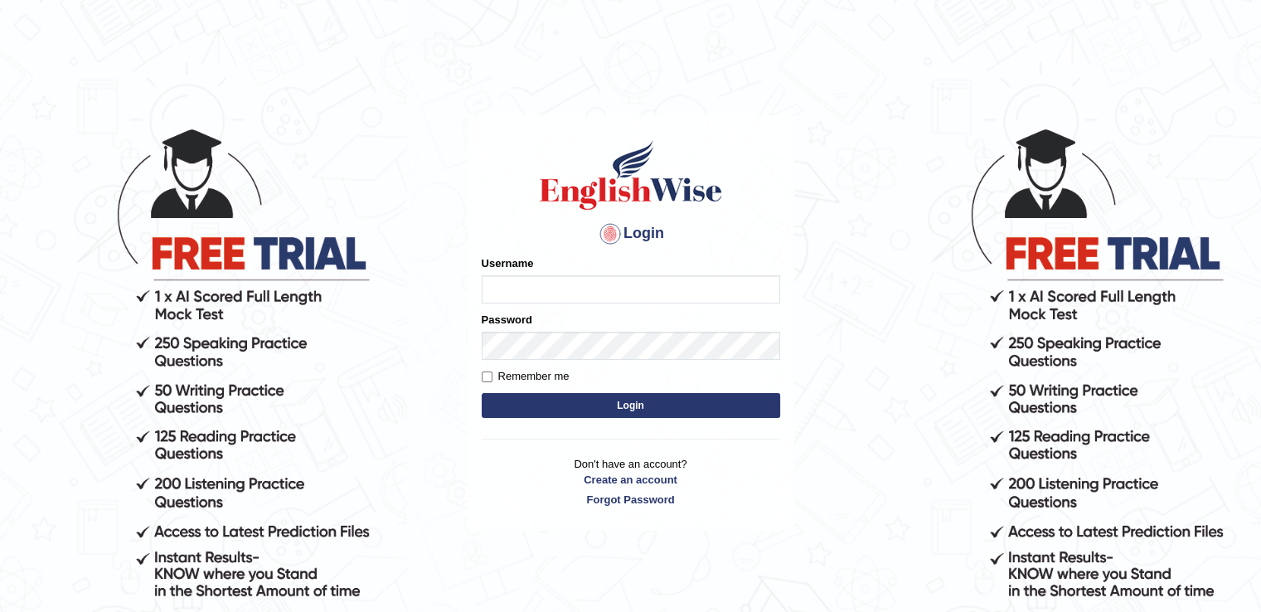
type input "LeoJavier"
click at [620, 413] on button "Login" at bounding box center [631, 405] width 299 height 25
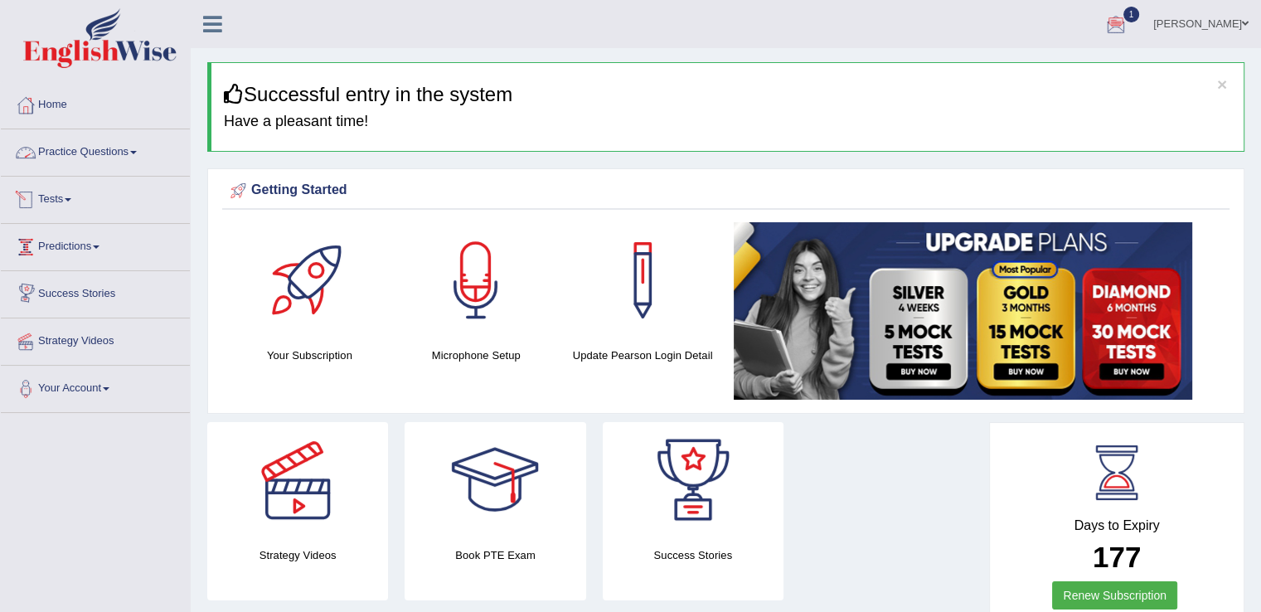
click at [151, 148] on link "Practice Questions" at bounding box center [95, 149] width 189 height 41
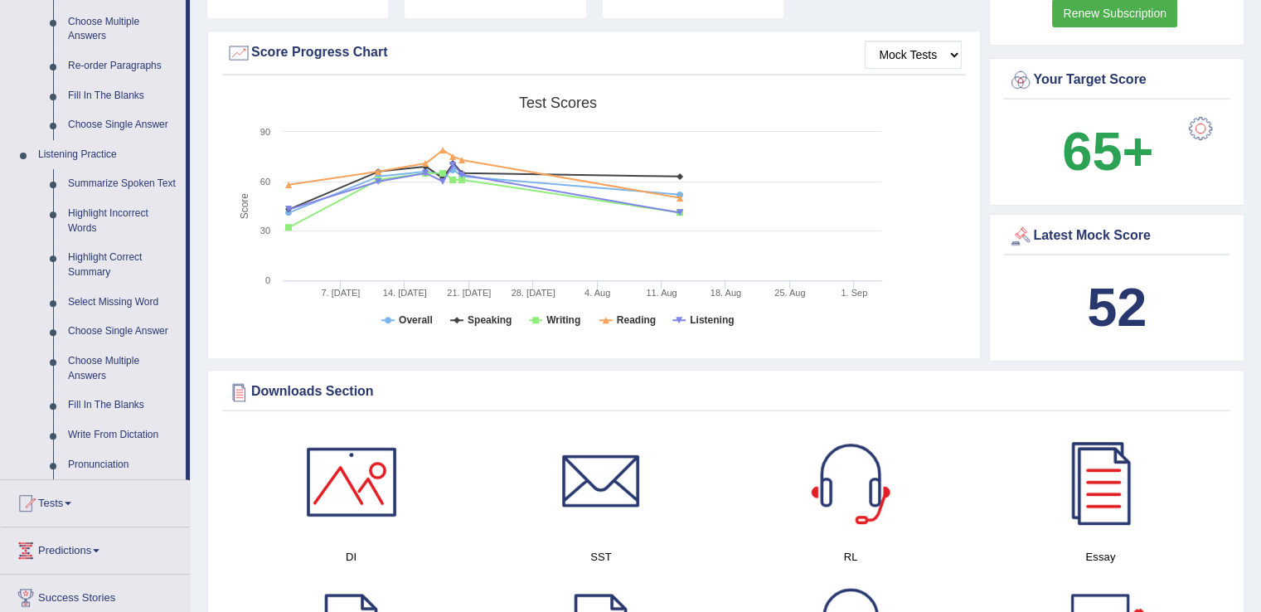
scroll to position [620, 0]
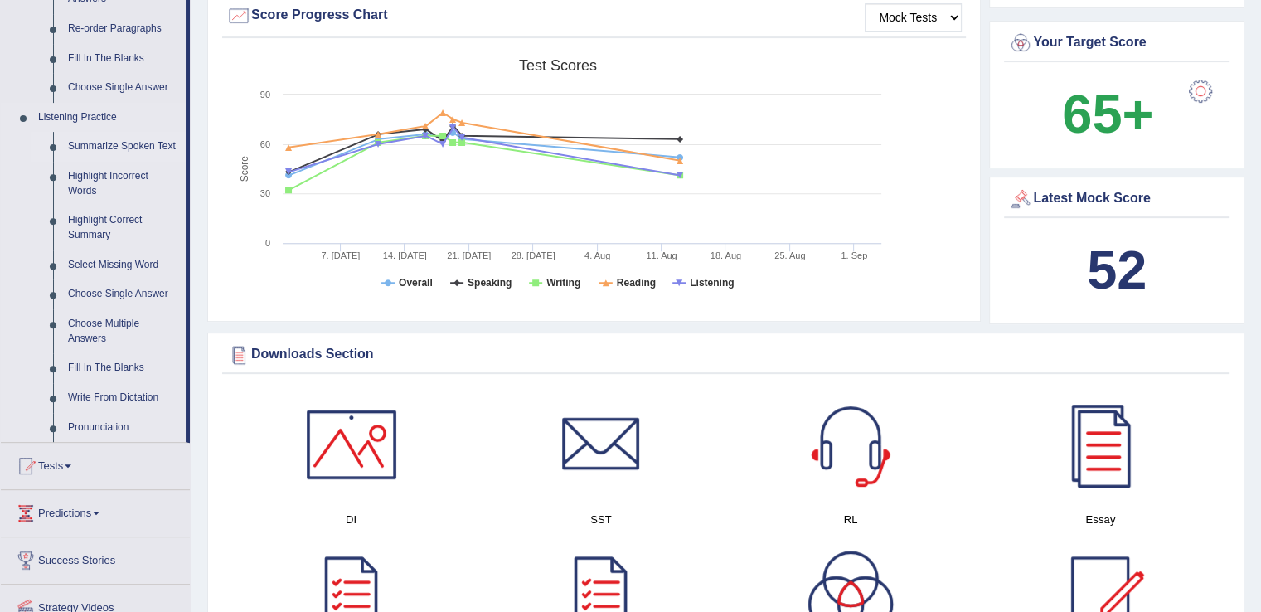
click at [159, 142] on link "Summarize Spoken Text" at bounding box center [123, 147] width 125 height 30
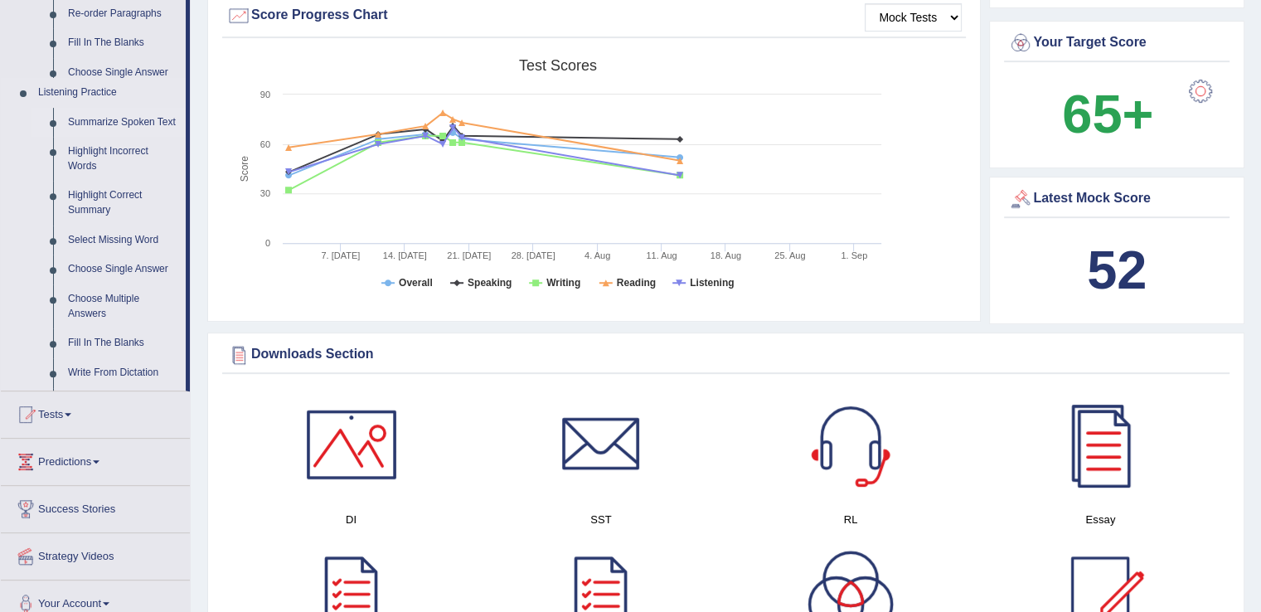
click at [159, 142] on ul "Home Practice Questions Speaking Practice Read Aloud Repeat Sentence Describe I…" at bounding box center [95, 45] width 189 height 1165
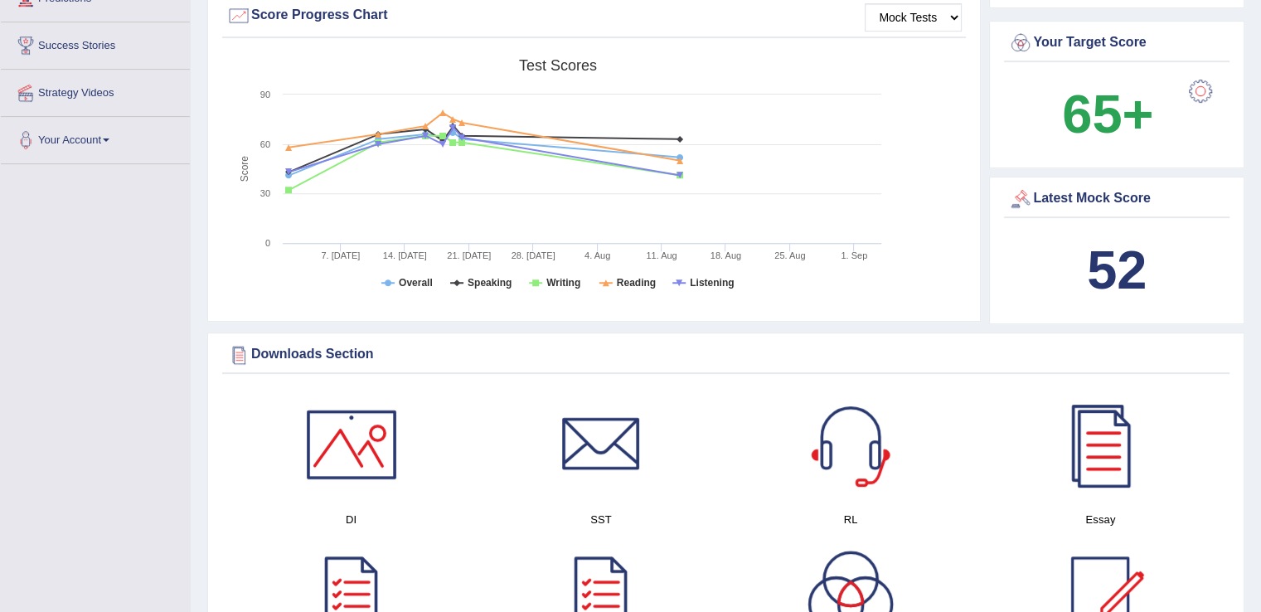
scroll to position [237, 0]
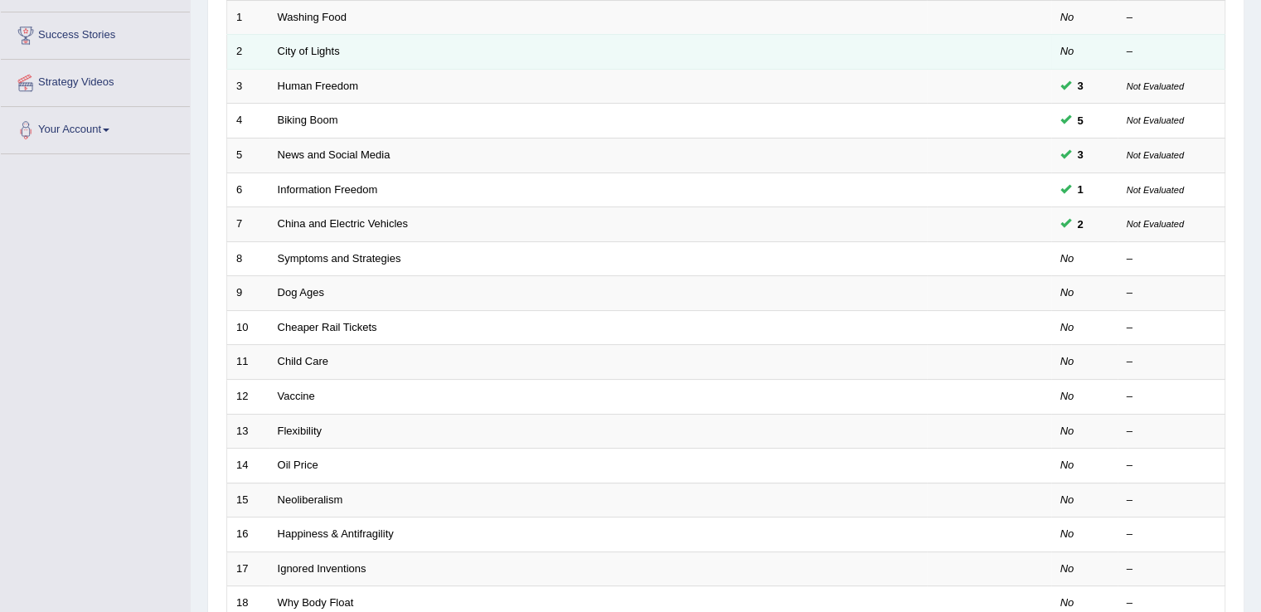
scroll to position [260, 0]
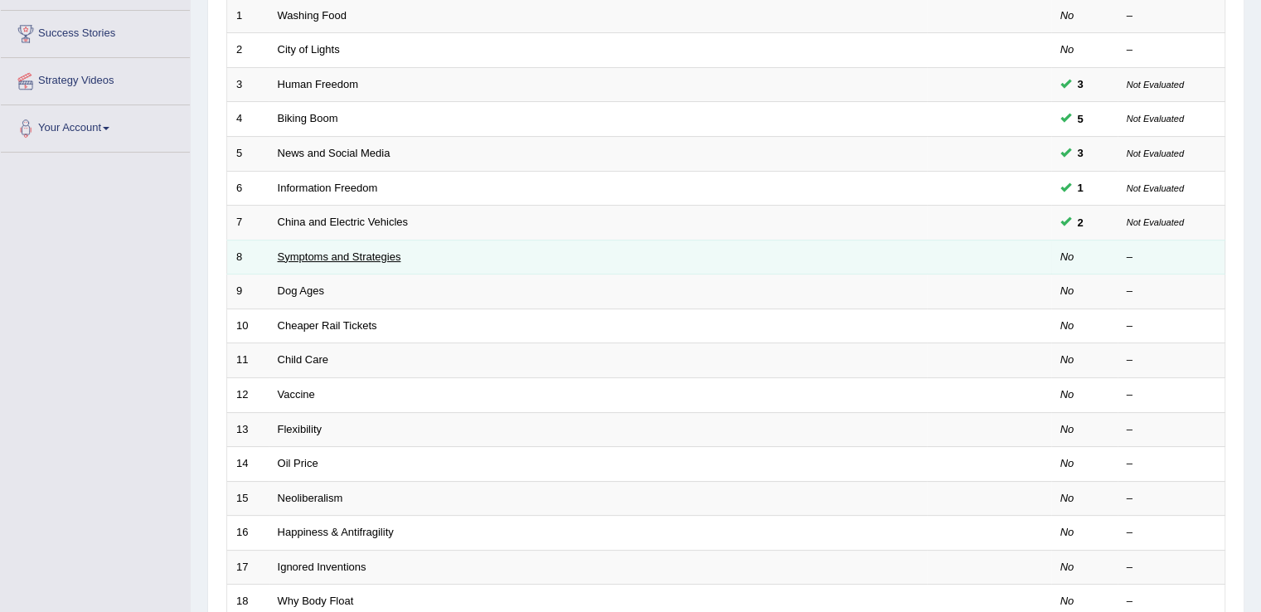
click at [333, 259] on link "Symptoms and Strategies" at bounding box center [340, 256] width 124 height 12
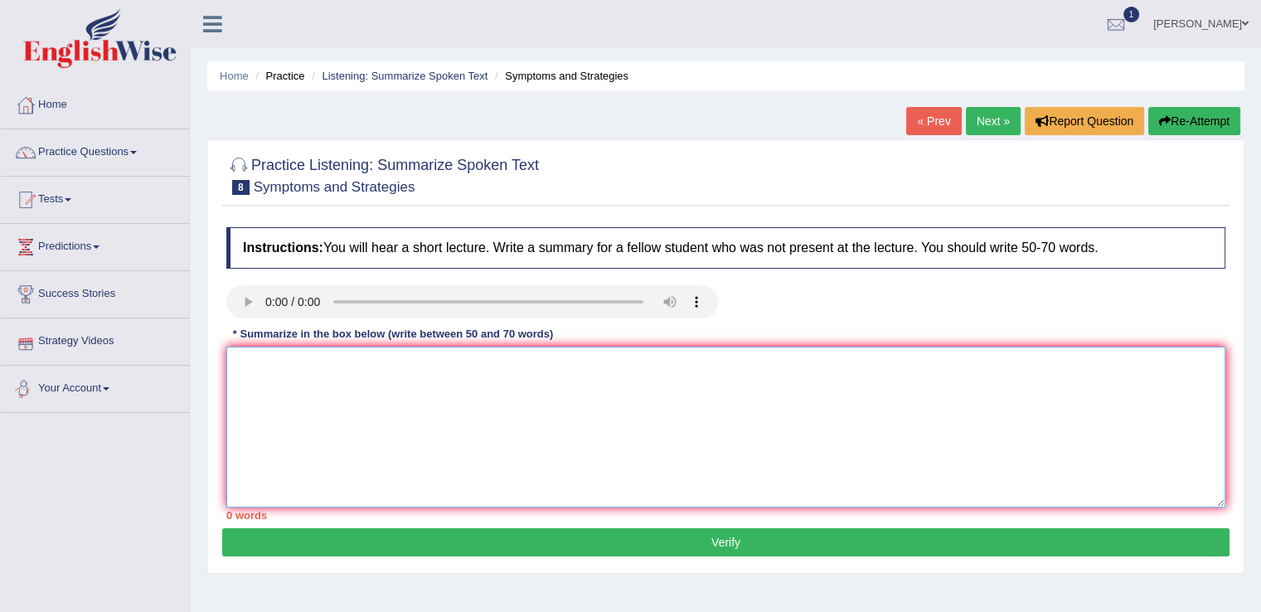
click at [309, 395] on textarea at bounding box center [725, 427] width 999 height 161
drag, startPoint x: 282, startPoint y: 367, endPoint x: 259, endPoint y: 367, distance: 23.2
click at [259, 367] on textarea "The topic was about the virus Covid 19. At First" at bounding box center [725, 427] width 999 height 161
click at [504, 362] on textarea "The lecture was about the virus Covid 19. At First" at bounding box center [725, 427] width 999 height 161
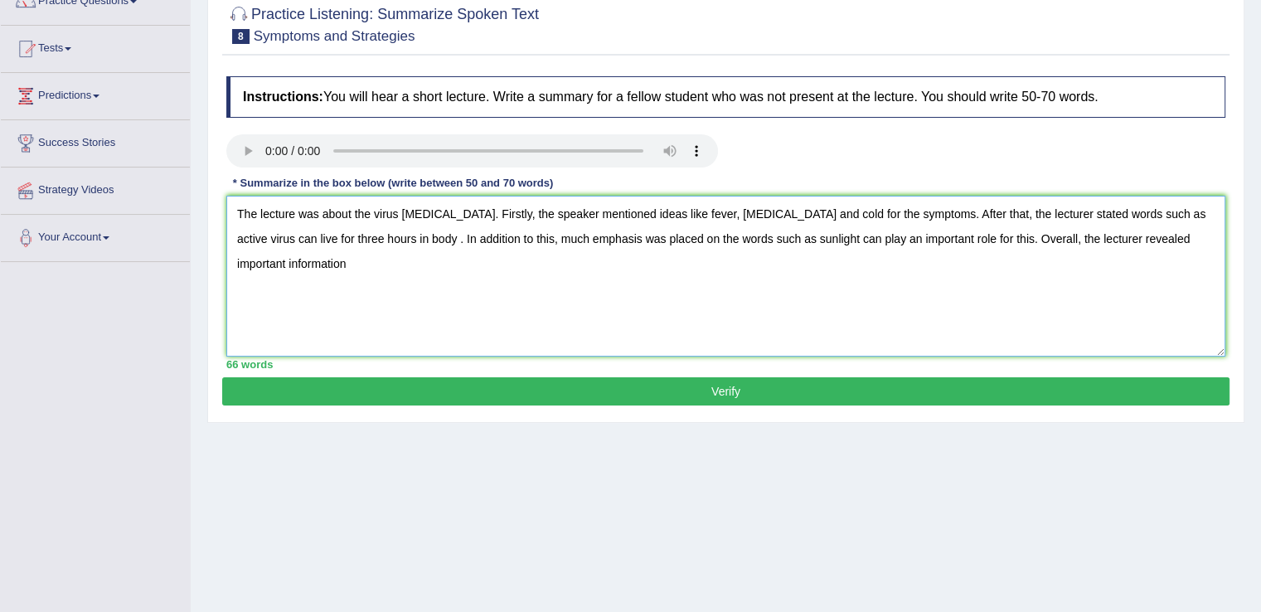
scroll to position [149, 0]
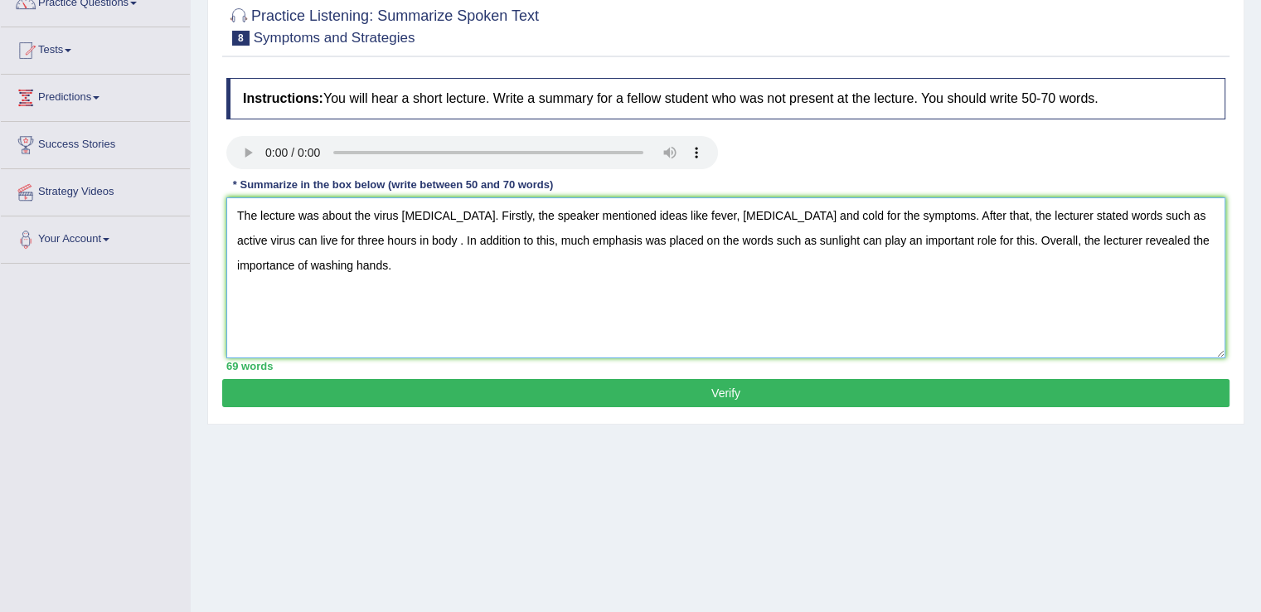
click at [795, 217] on textarea "The lecture was about the virus Covid 19. Firstly, the speaker mentioned ideas …" at bounding box center [725, 277] width 999 height 161
click at [759, 216] on textarea "The lecture was about the virus Covid 19. Firstly, the speaker mentioned ideas …" at bounding box center [725, 277] width 999 height 161
type textarea "The lecture was about the virus Covid 19. Firstly, the speaker mentioned ideas …"
click at [745, 391] on button "Verify" at bounding box center [726, 393] width 1008 height 28
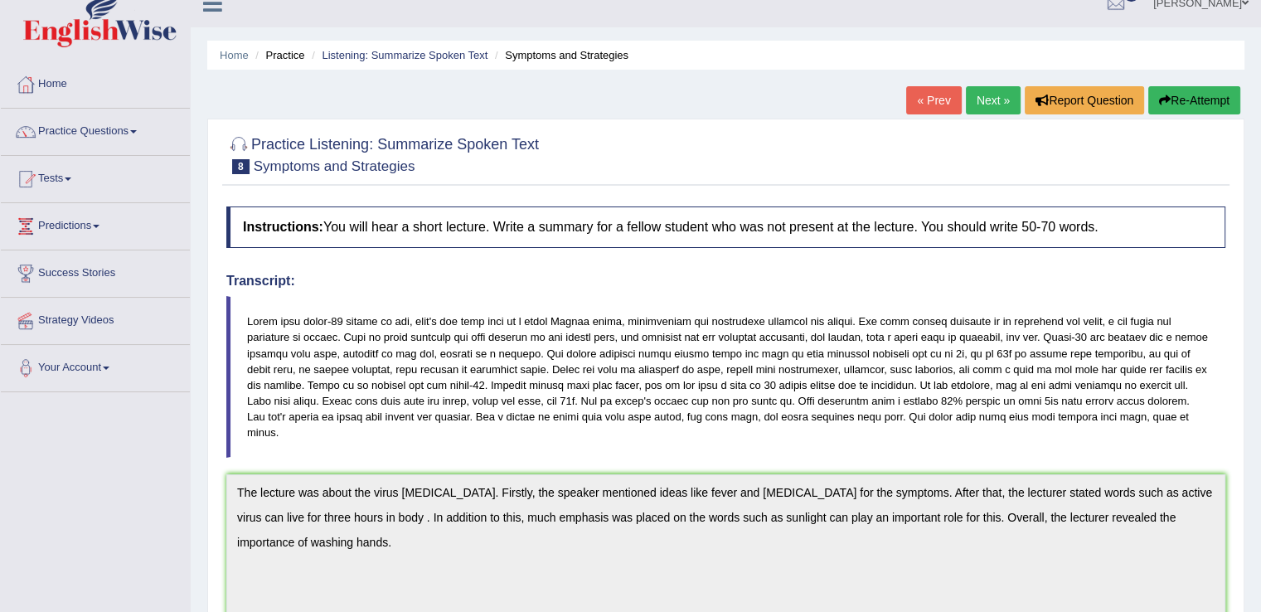
scroll to position [0, 0]
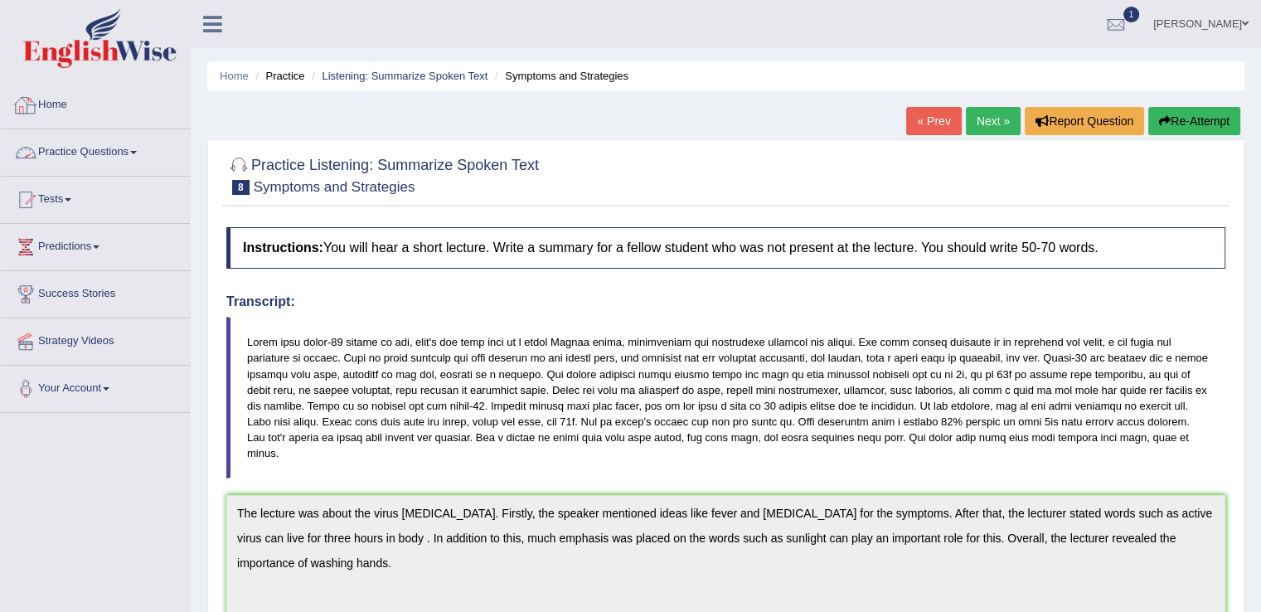
click at [145, 163] on link "Practice Questions" at bounding box center [95, 149] width 189 height 41
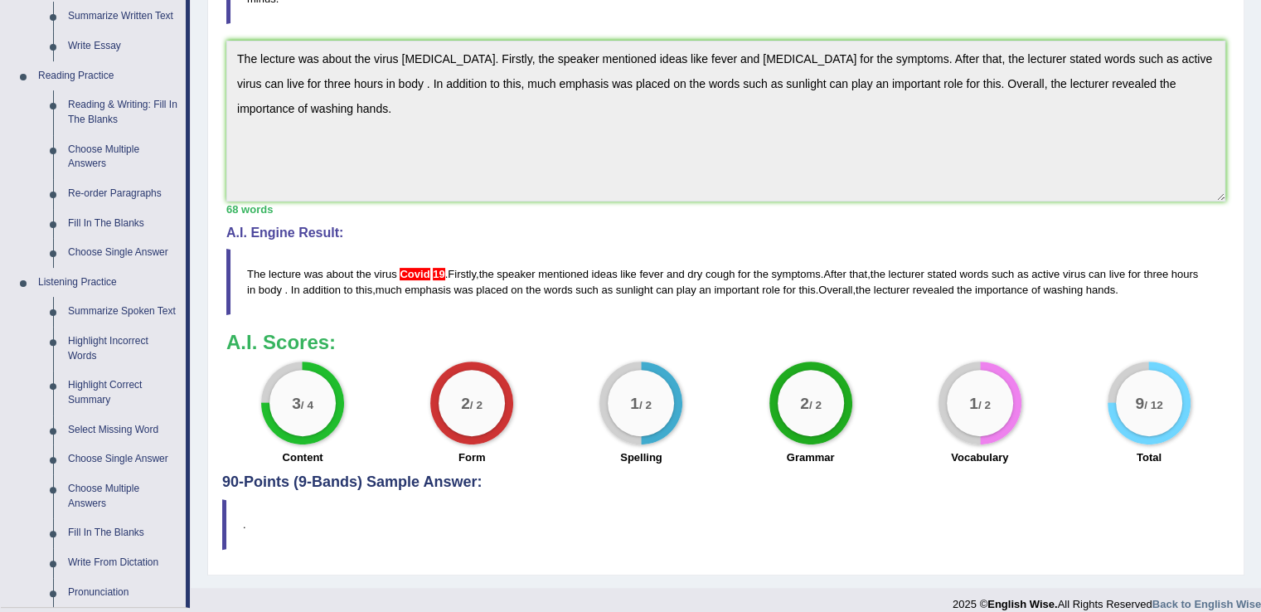
scroll to position [458, 0]
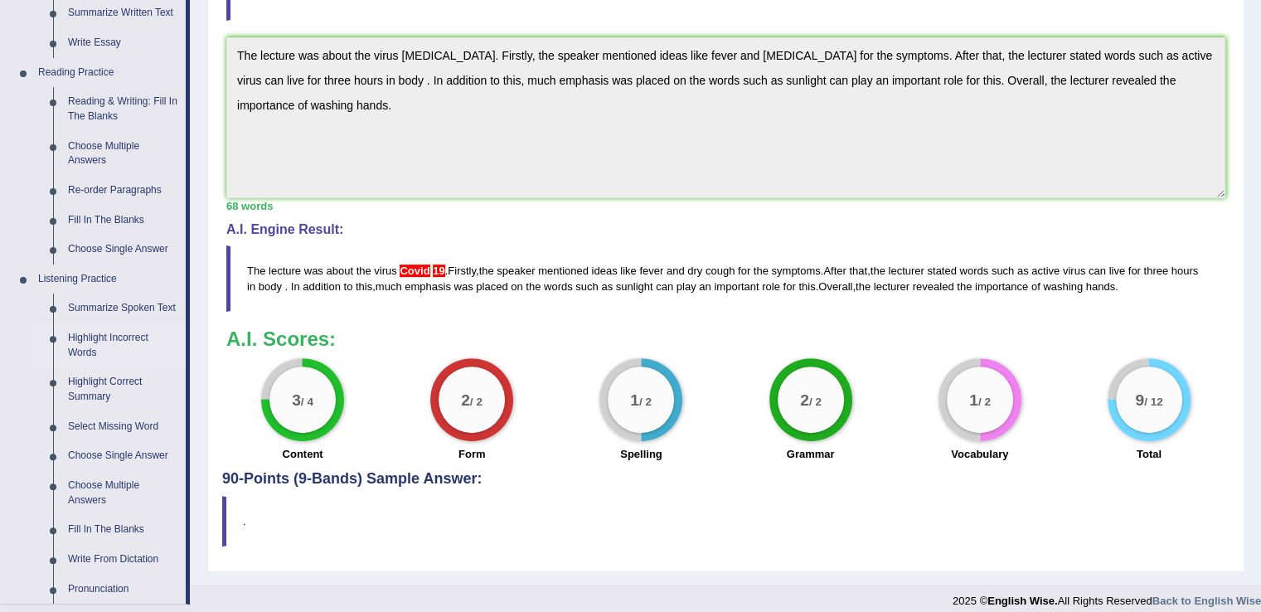
click at [119, 346] on link "Highlight Incorrect Words" at bounding box center [123, 345] width 125 height 44
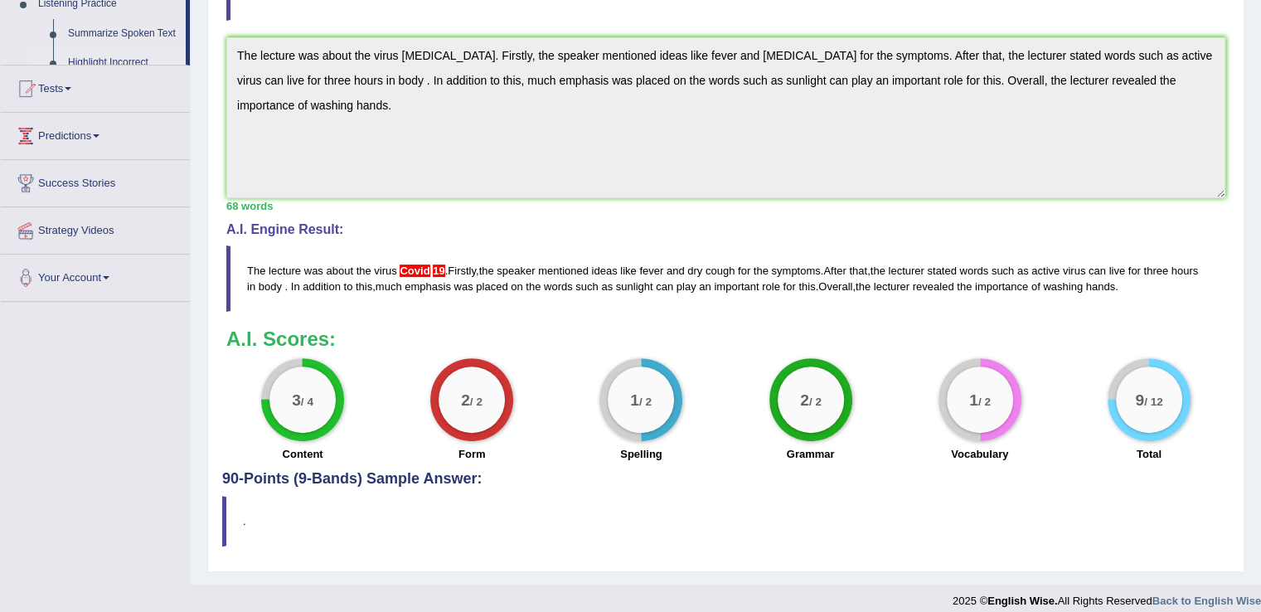
scroll to position [454, 0]
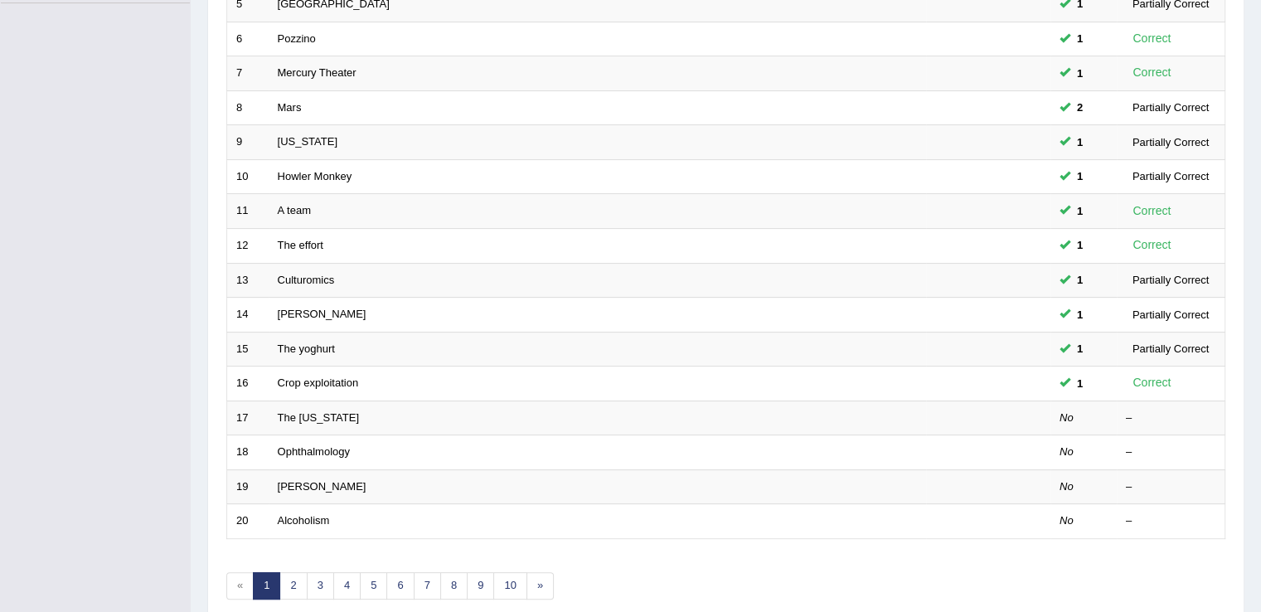
scroll to position [418, 0]
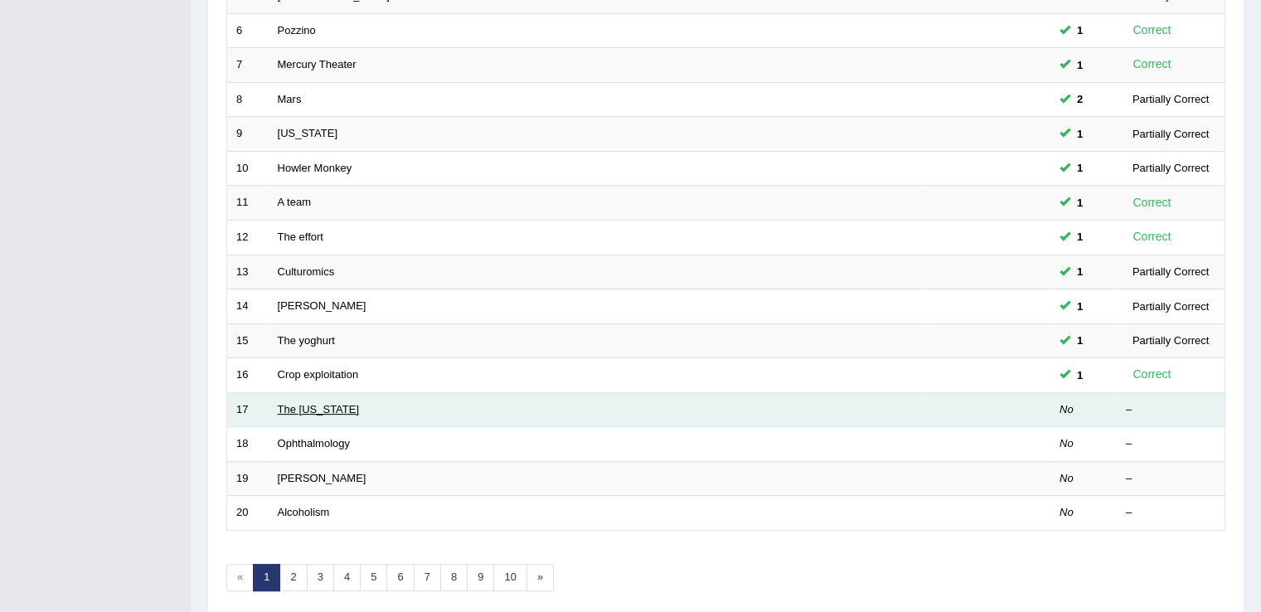
click at [294, 403] on link "The [US_STATE]" at bounding box center [319, 409] width 82 height 12
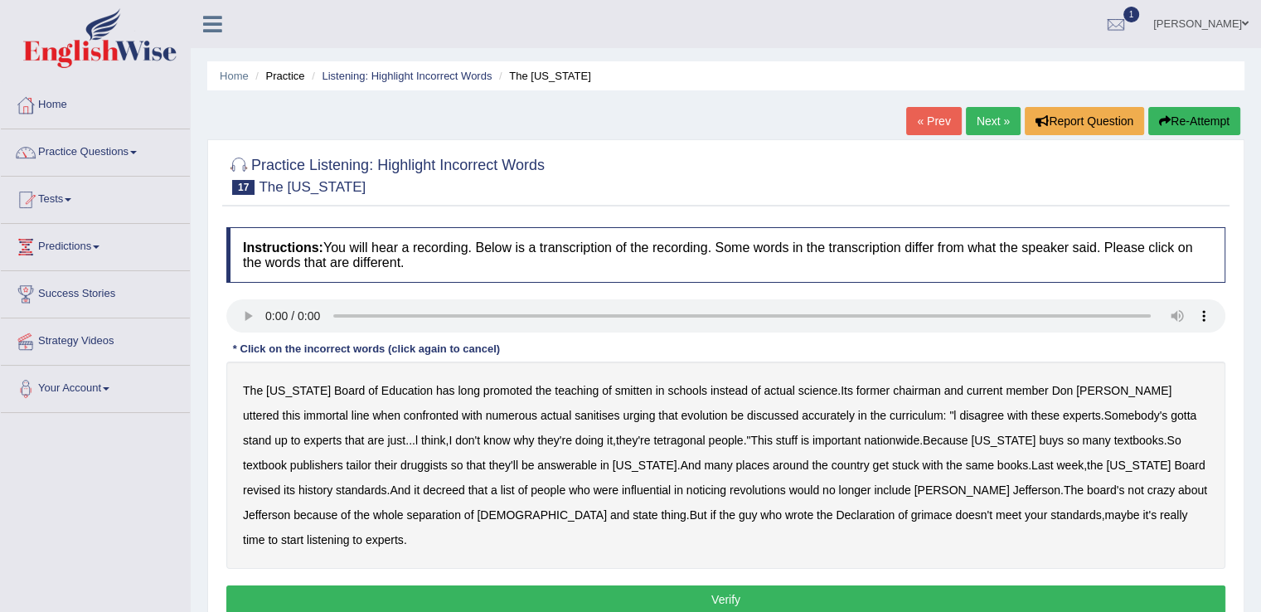
scroll to position [2, 0]
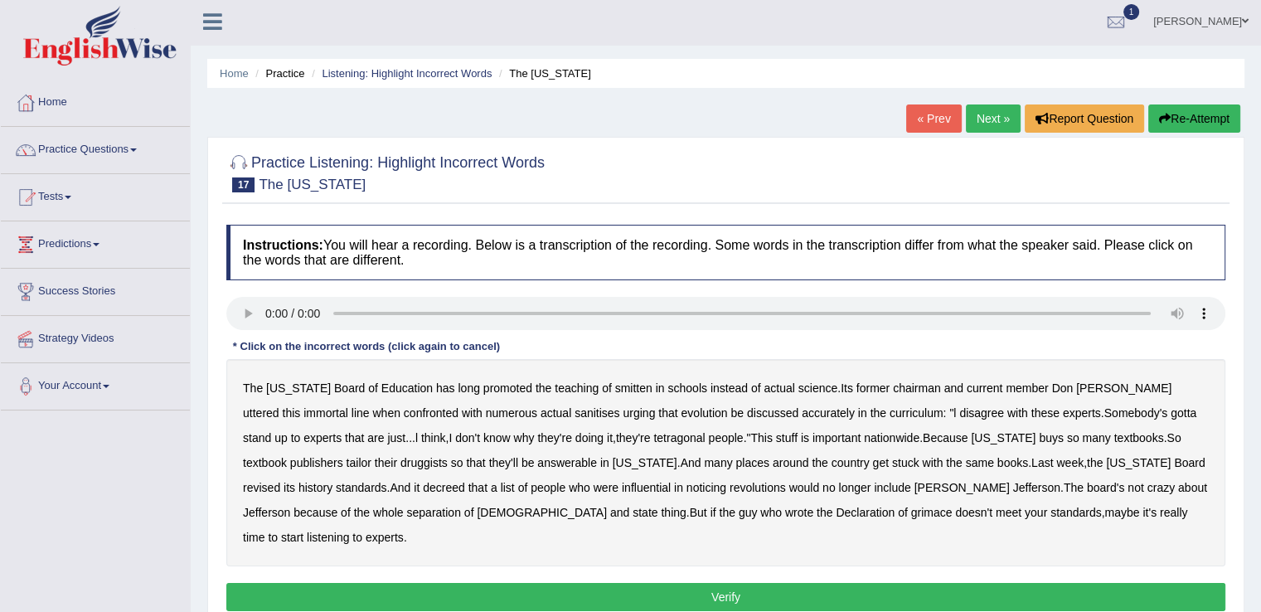
click at [615, 386] on b "smitten" at bounding box center [633, 388] width 37 height 13
click at [575, 416] on b "sanitises" at bounding box center [597, 412] width 45 height 13
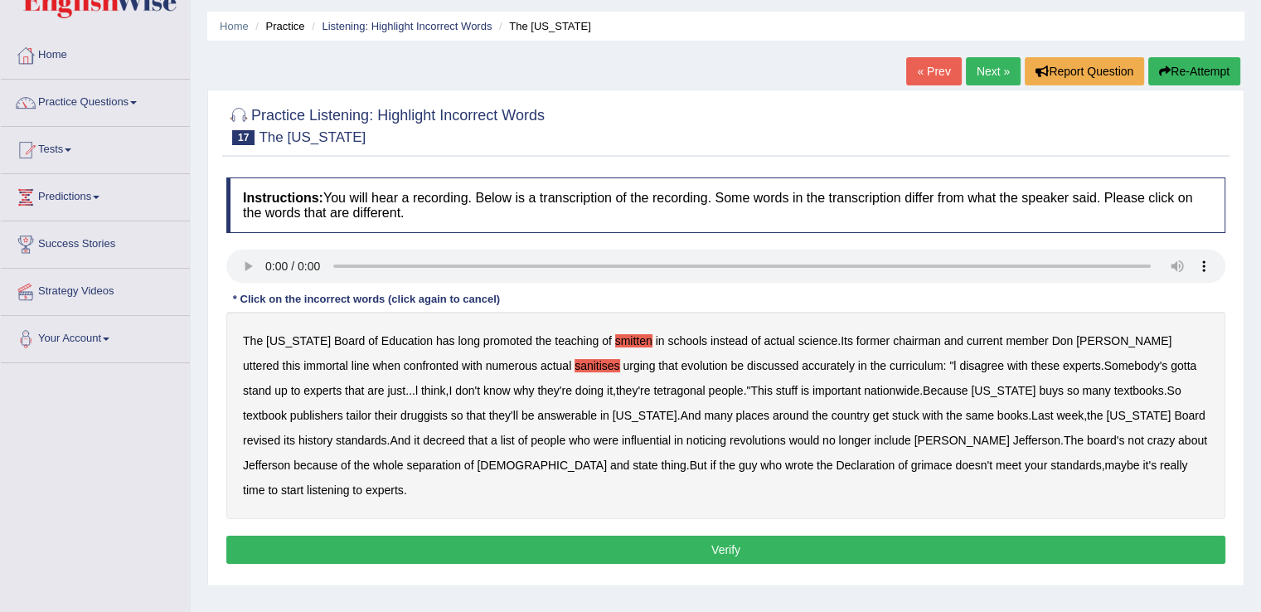
scroll to position [51, 0]
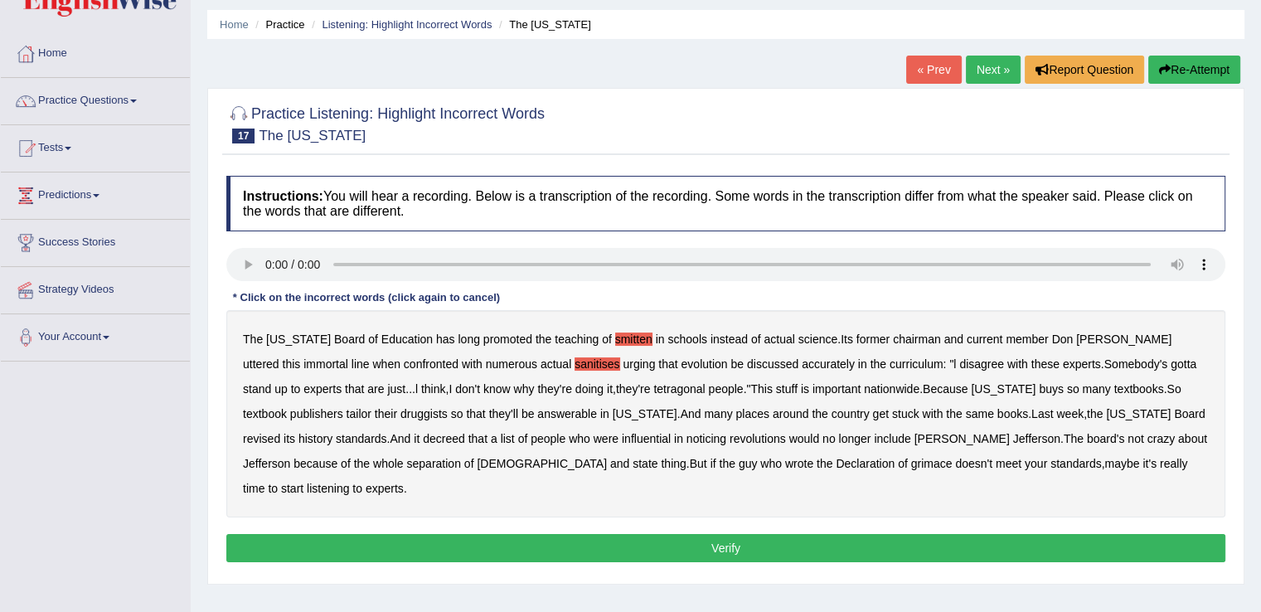
click at [654, 391] on b "tetragonal" at bounding box center [679, 388] width 51 height 13
click at [401, 416] on b "druggists" at bounding box center [424, 413] width 47 height 13
click at [537, 409] on b "answerable" at bounding box center [567, 413] width 60 height 13
click at [594, 439] on b "were" at bounding box center [606, 438] width 25 height 13
click at [911, 463] on b "grimace" at bounding box center [931, 463] width 41 height 13
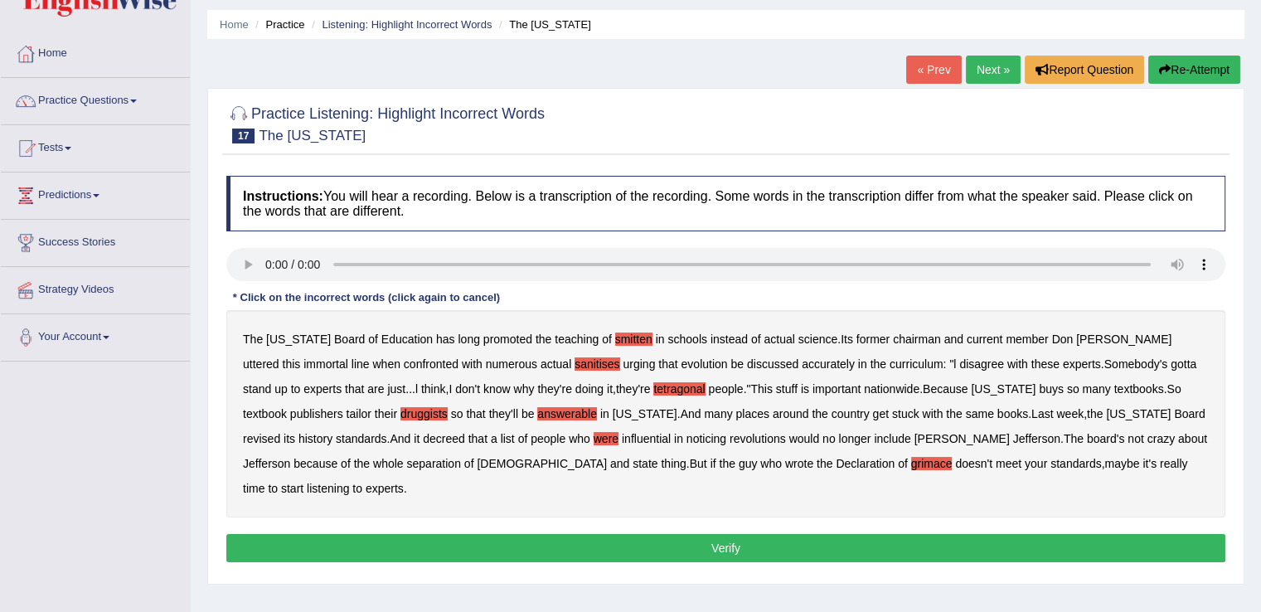
click at [859, 534] on button "Verify" at bounding box center [725, 548] width 999 height 28
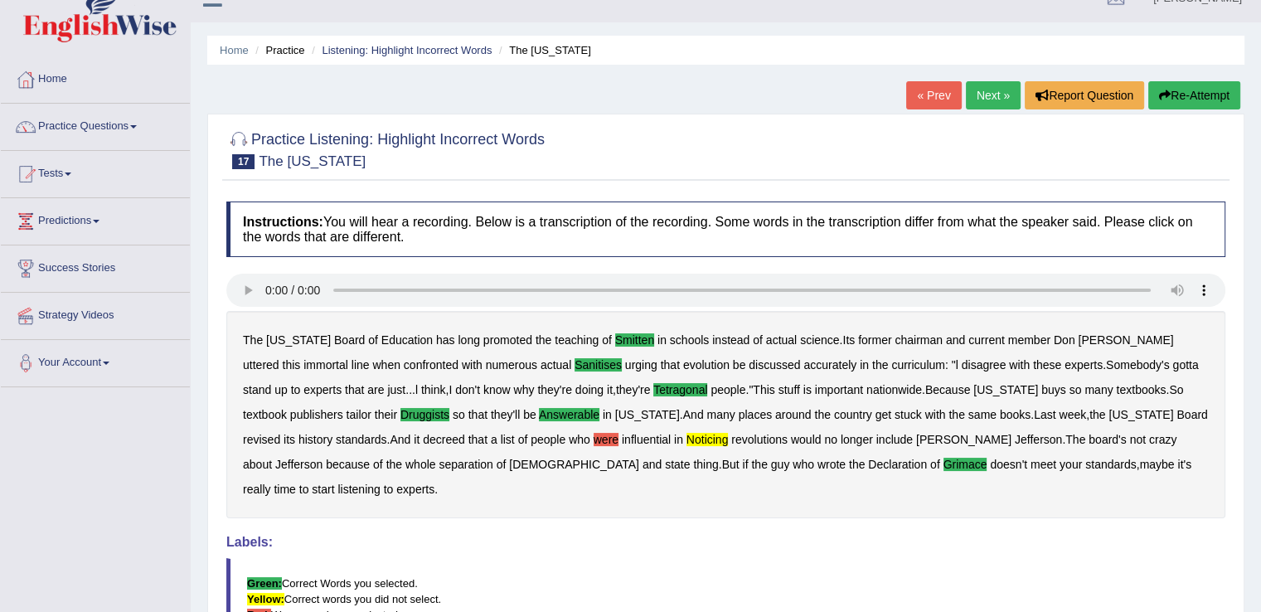
scroll to position [0, 0]
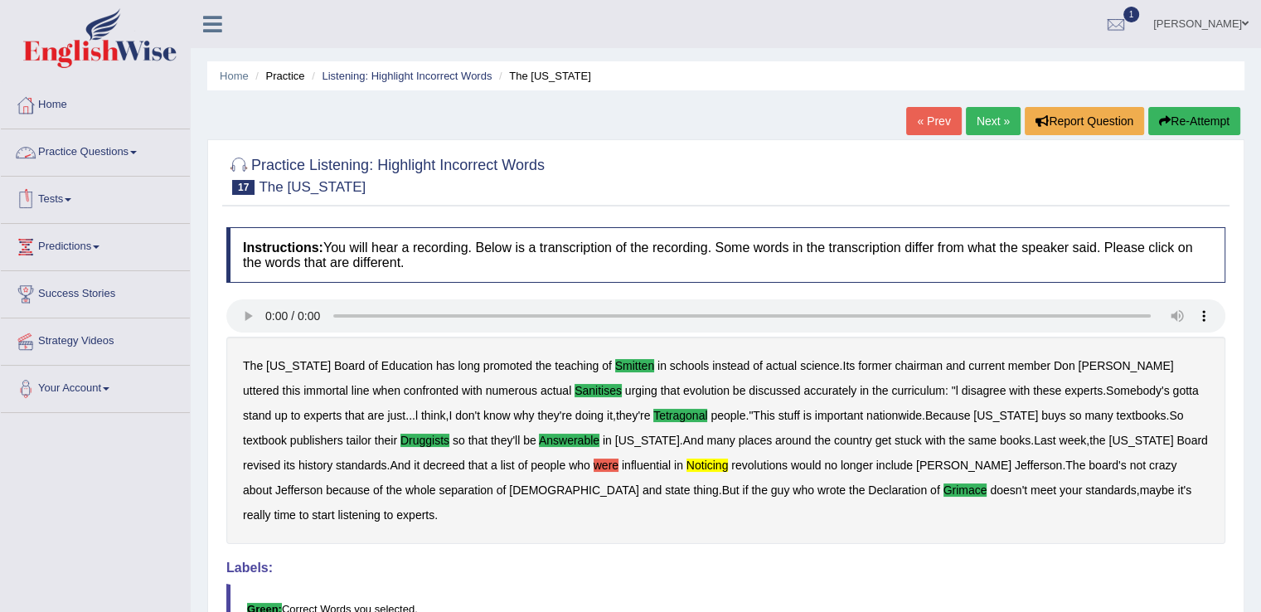
click at [143, 148] on link "Practice Questions" at bounding box center [95, 149] width 189 height 41
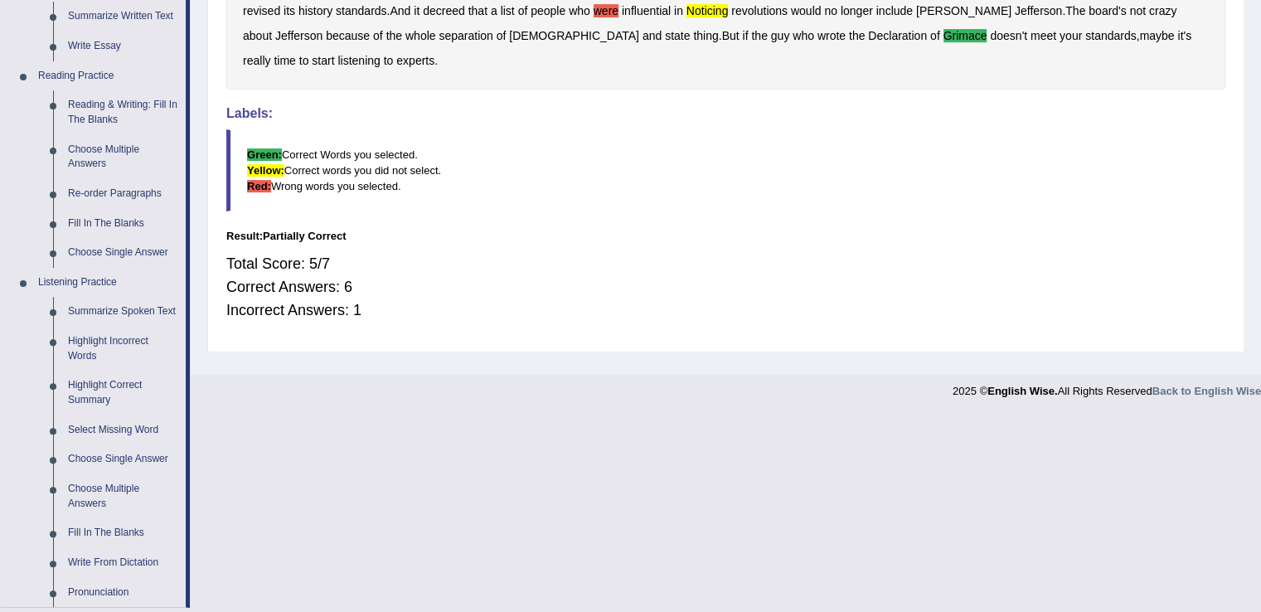
scroll to position [456, 0]
click at [120, 389] on link "Highlight Correct Summary" at bounding box center [123, 391] width 125 height 44
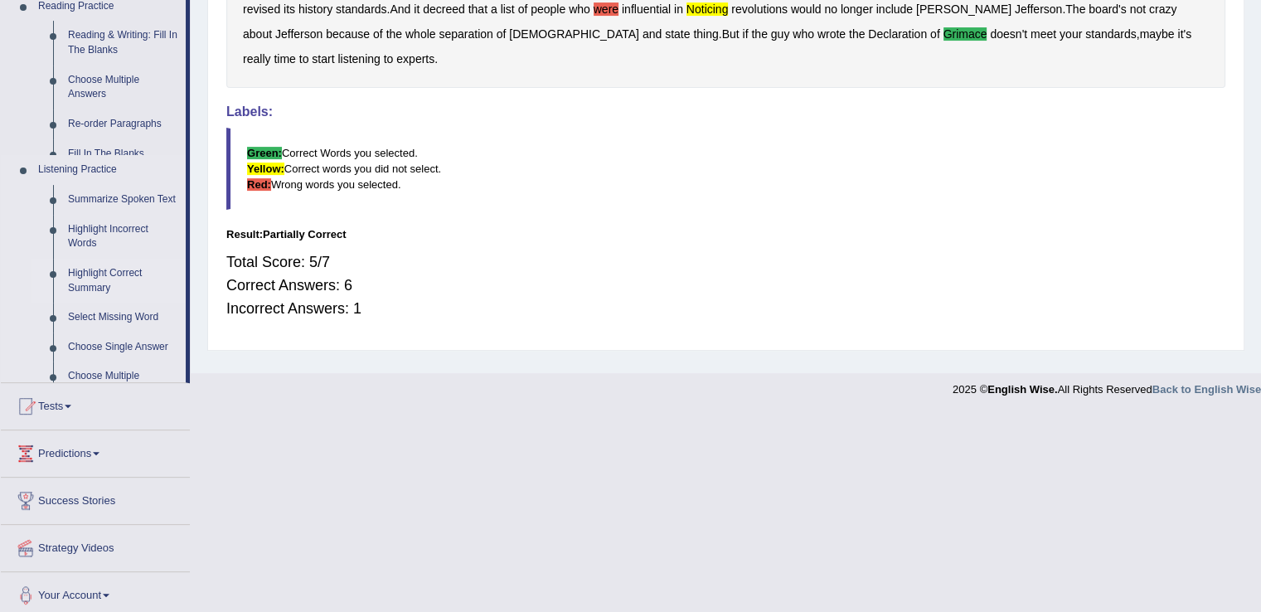
scroll to position [259, 0]
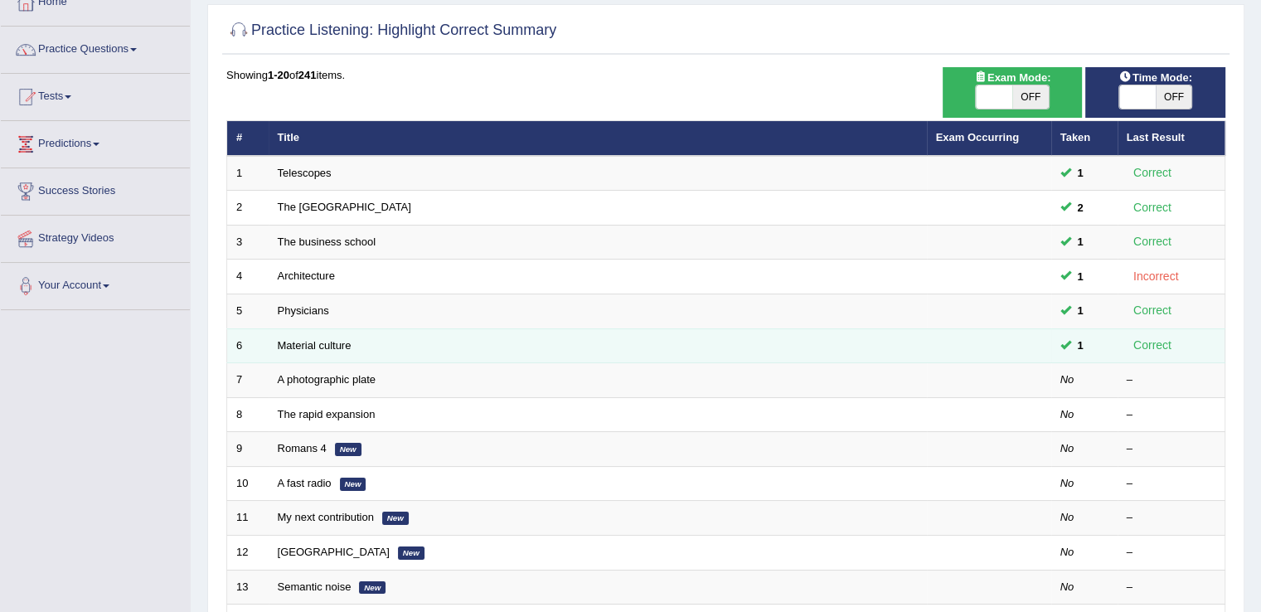
scroll to position [111, 0]
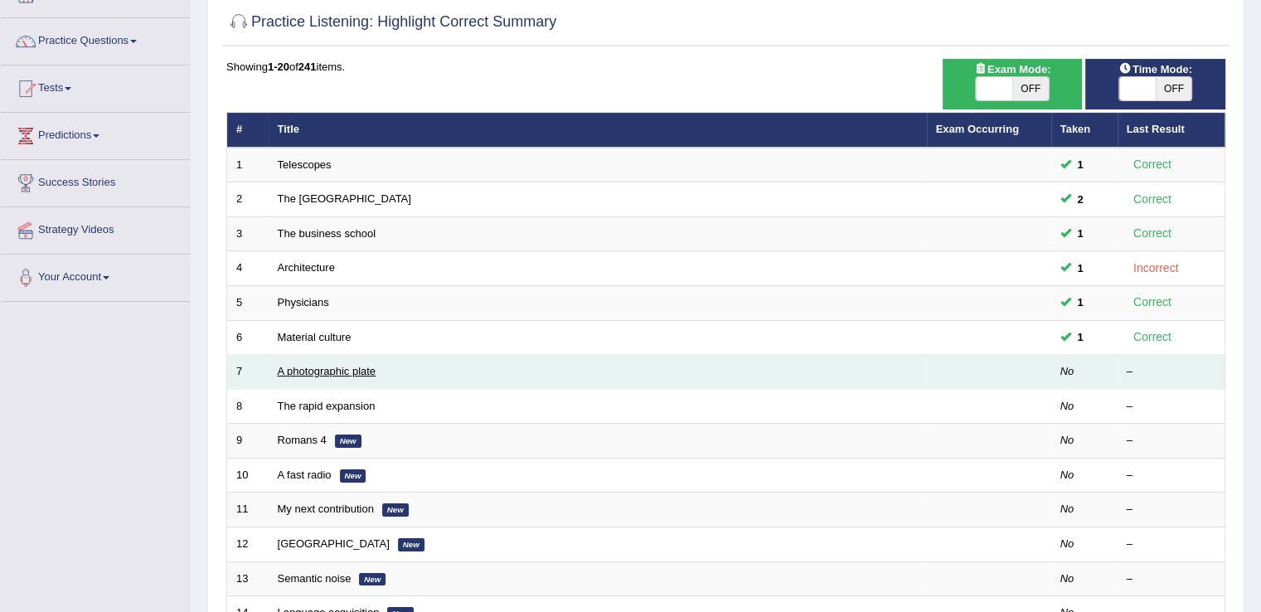
click at [339, 371] on link "A photographic plate" at bounding box center [327, 371] width 99 height 12
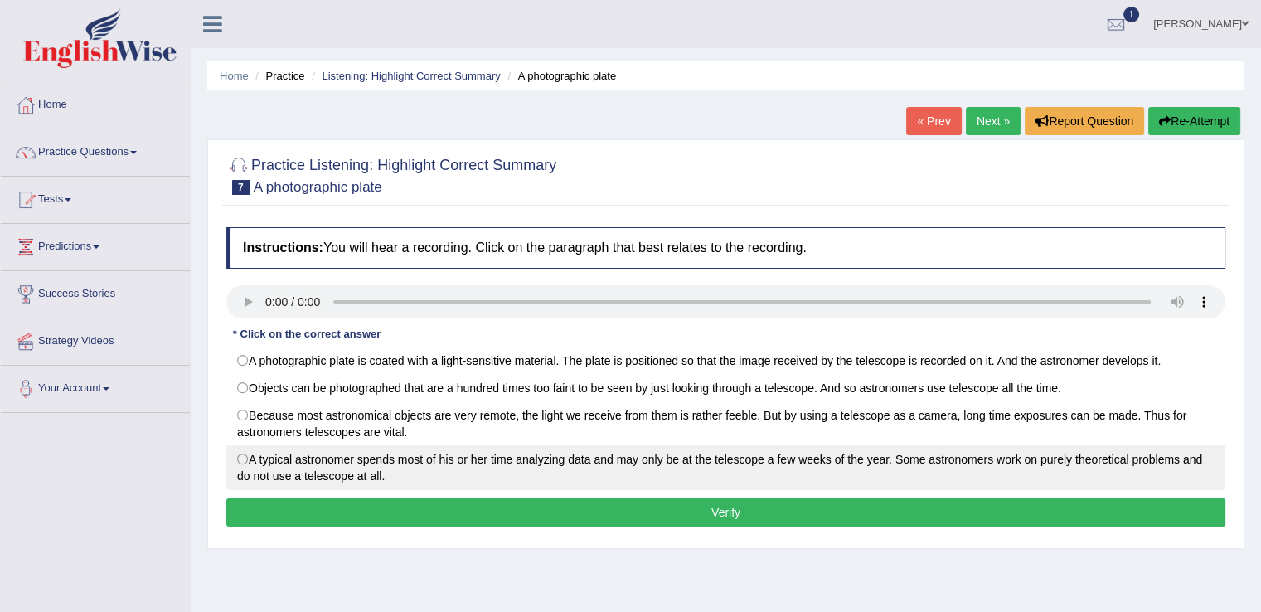
click at [333, 469] on label "A typical astronomer spends most of his or her time analyzing data and may only…" at bounding box center [725, 467] width 999 height 45
radio input "true"
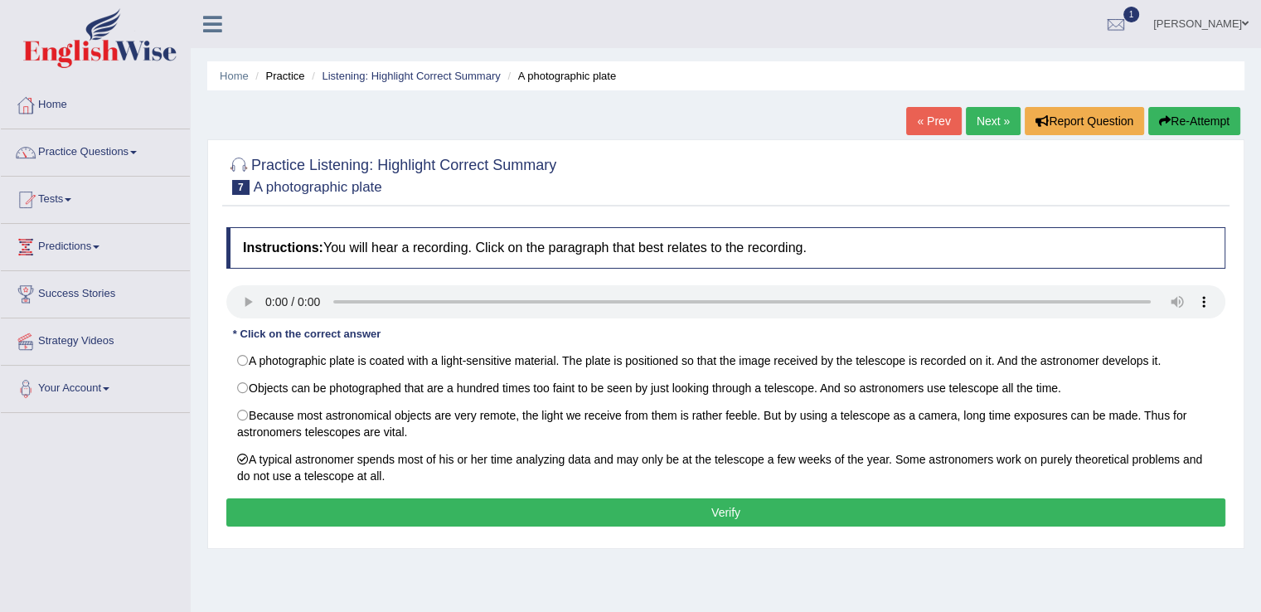
click at [342, 504] on button "Verify" at bounding box center [725, 512] width 999 height 28
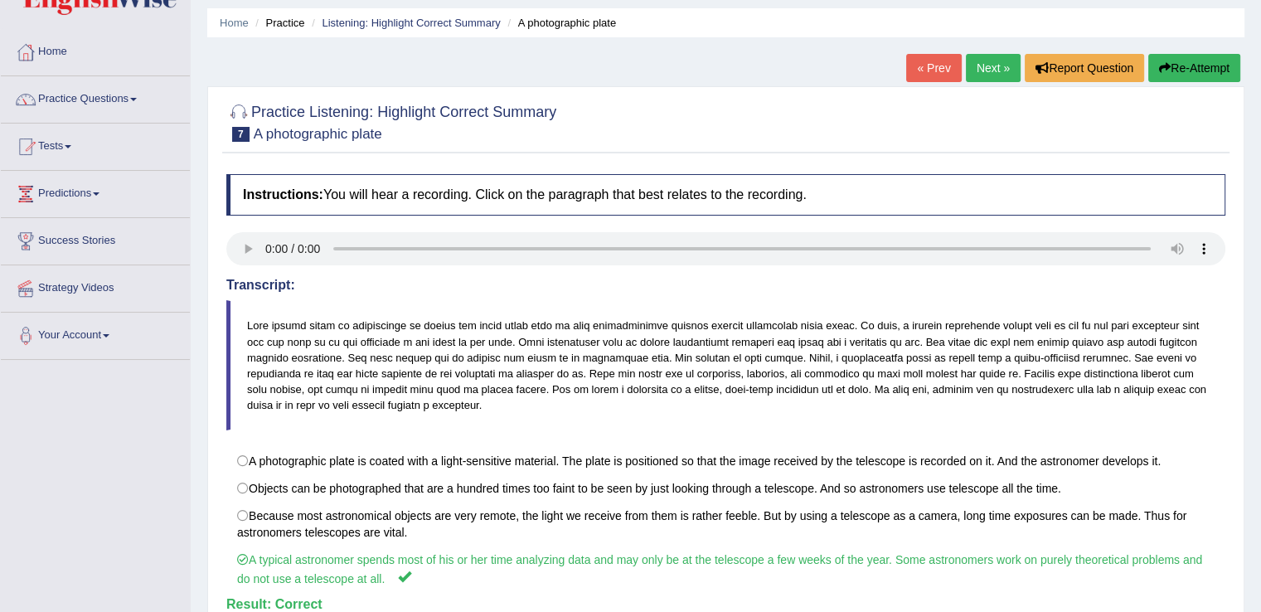
scroll to position [53, 0]
click at [158, 100] on link "Practice Questions" at bounding box center [95, 96] width 189 height 41
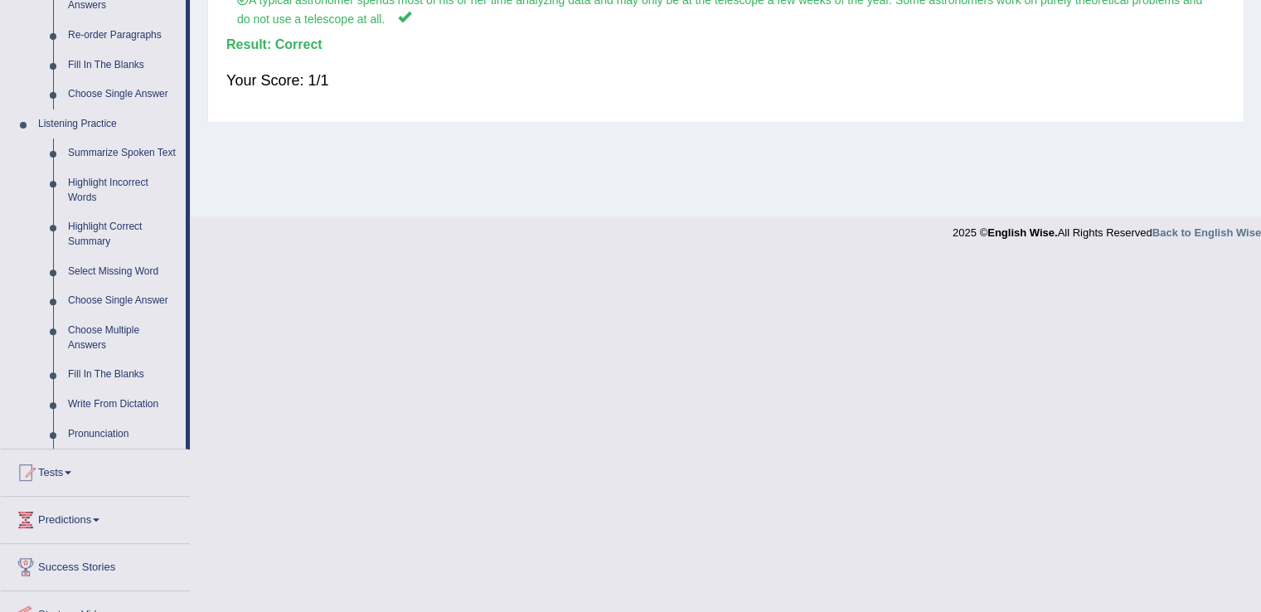
scroll to position [614, 0]
click at [113, 267] on link "Select Missing Word" at bounding box center [123, 271] width 125 height 30
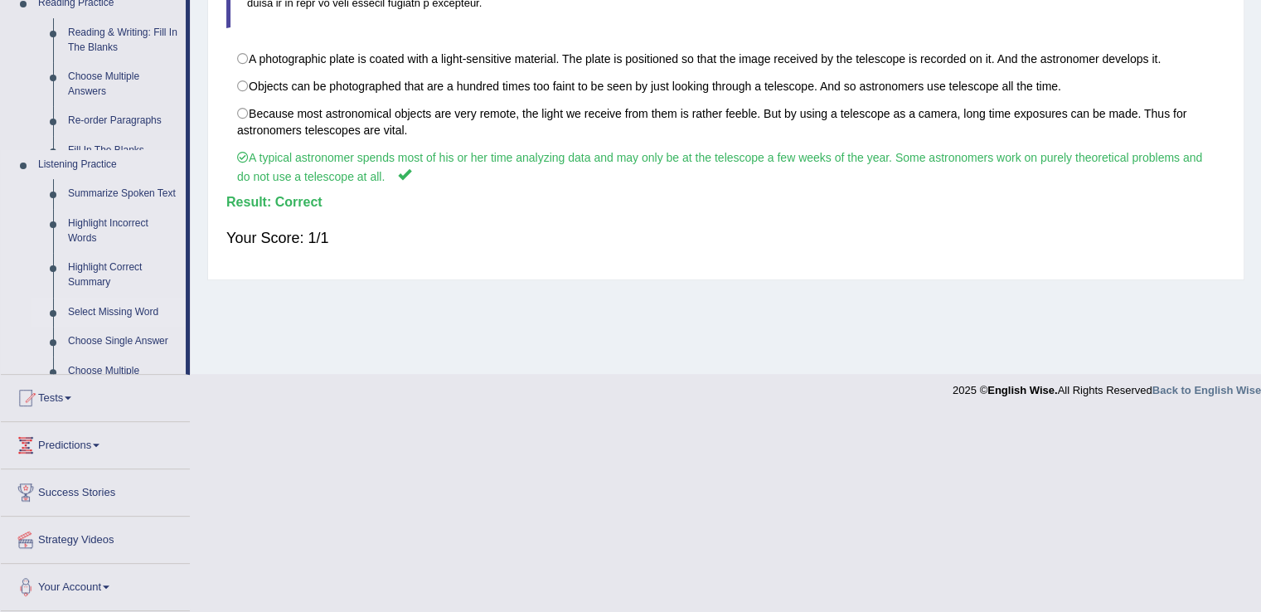
scroll to position [259, 0]
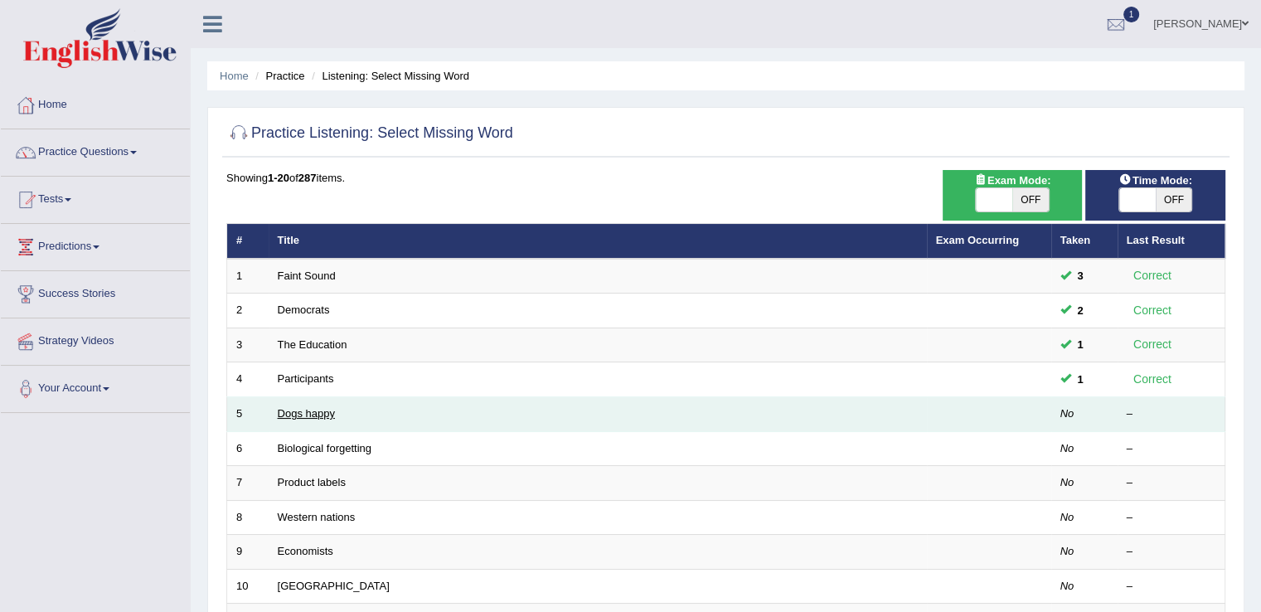
click at [309, 416] on link "Dogs happy" at bounding box center [306, 413] width 57 height 12
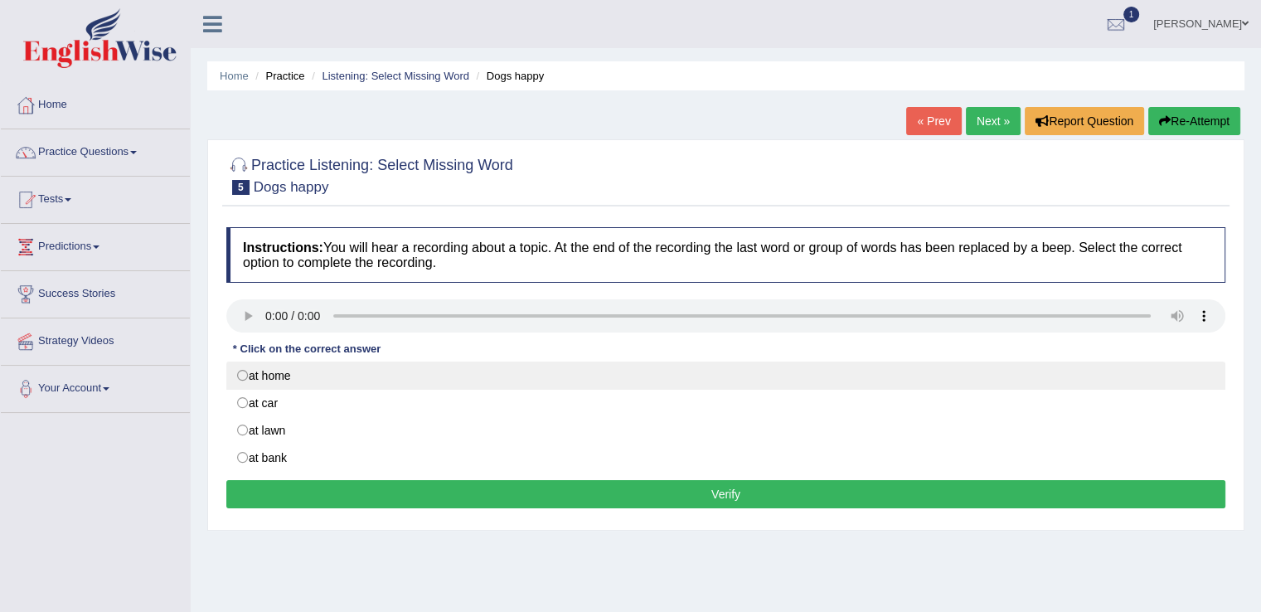
click at [299, 370] on label "at home" at bounding box center [725, 376] width 999 height 28
radio input "true"
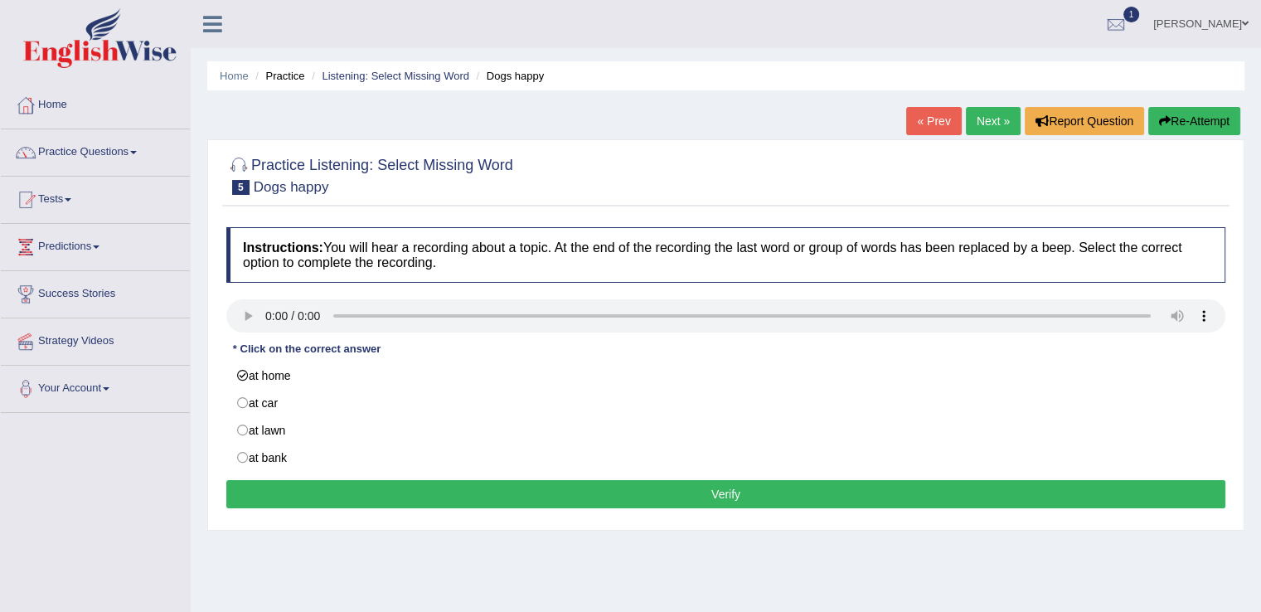
click at [263, 484] on button "Verify" at bounding box center [725, 494] width 999 height 28
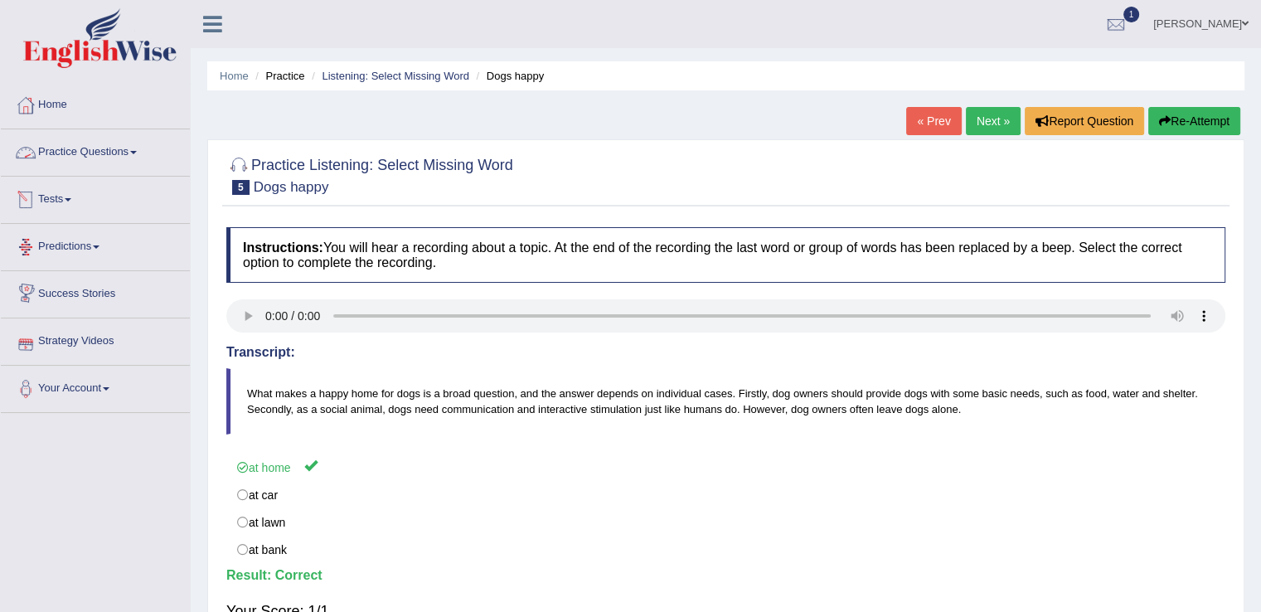
click at [140, 145] on link "Practice Questions" at bounding box center [95, 149] width 189 height 41
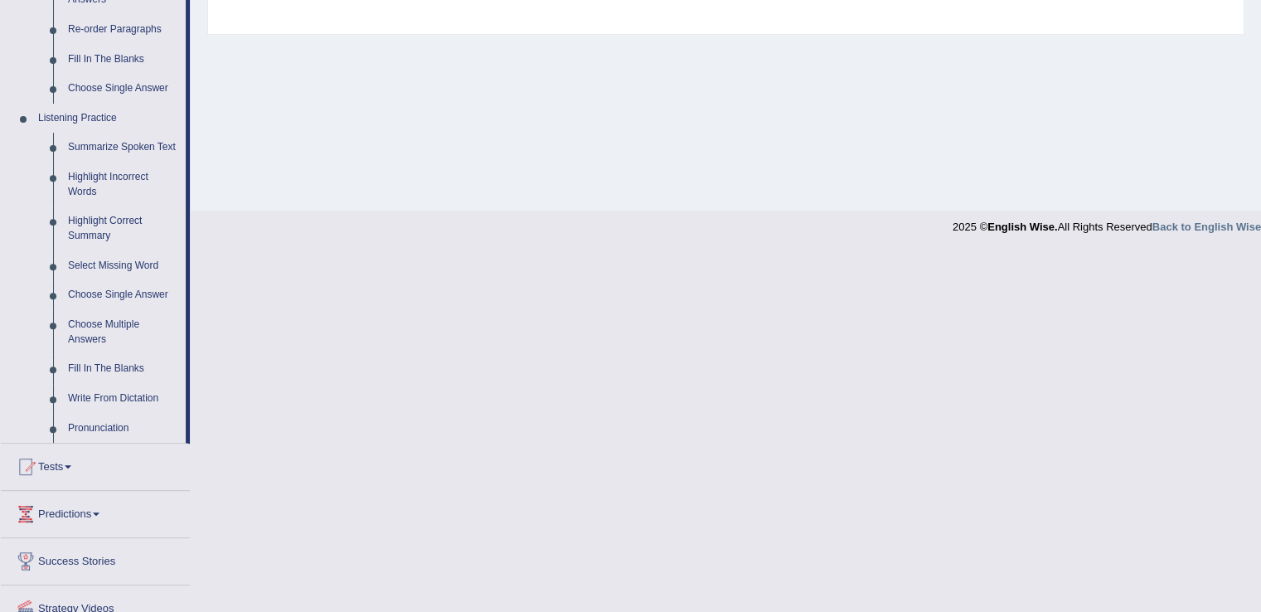
scroll to position [620, 0]
click at [153, 289] on link "Choose Single Answer" at bounding box center [123, 294] width 125 height 30
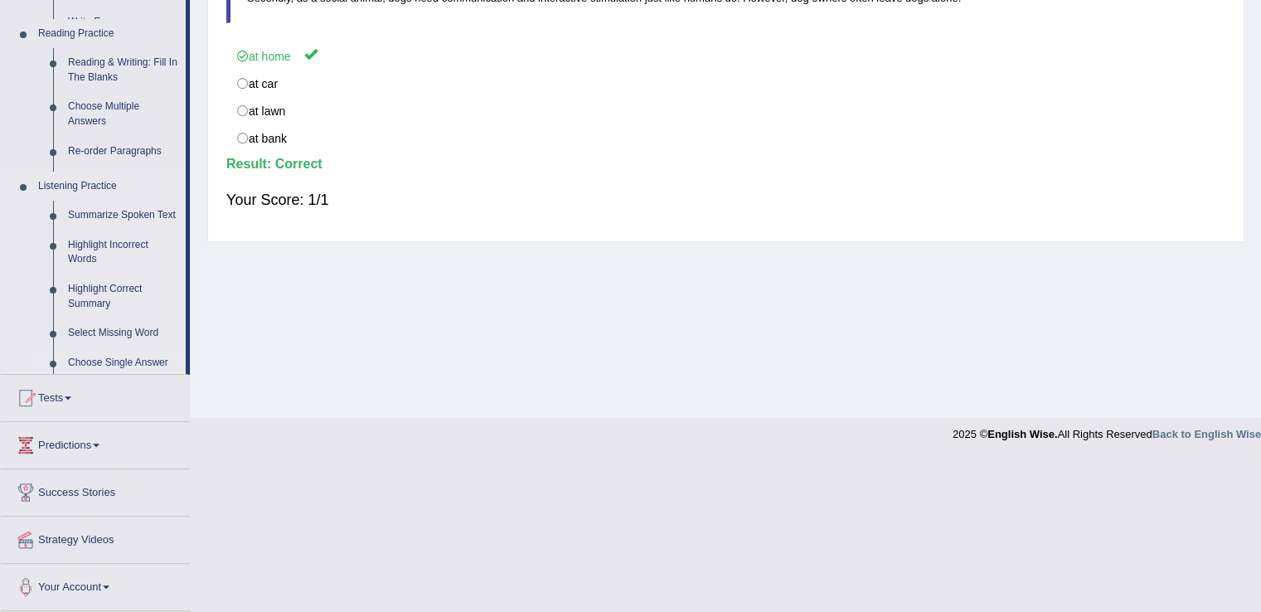
scroll to position [259, 0]
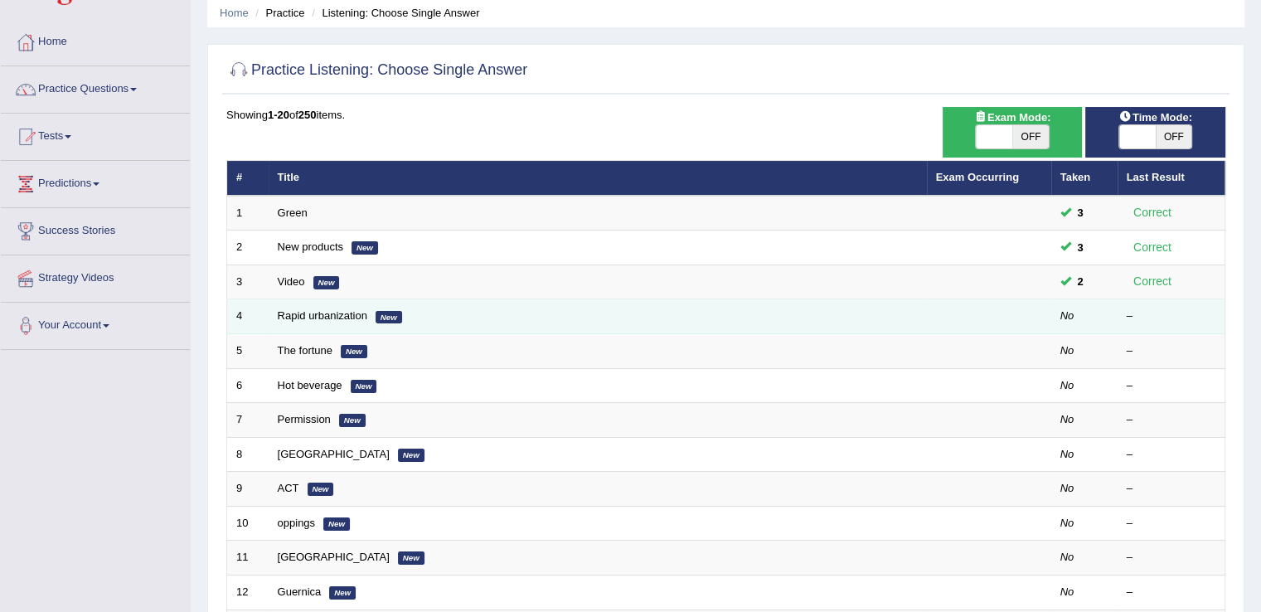
scroll to position [70, 0]
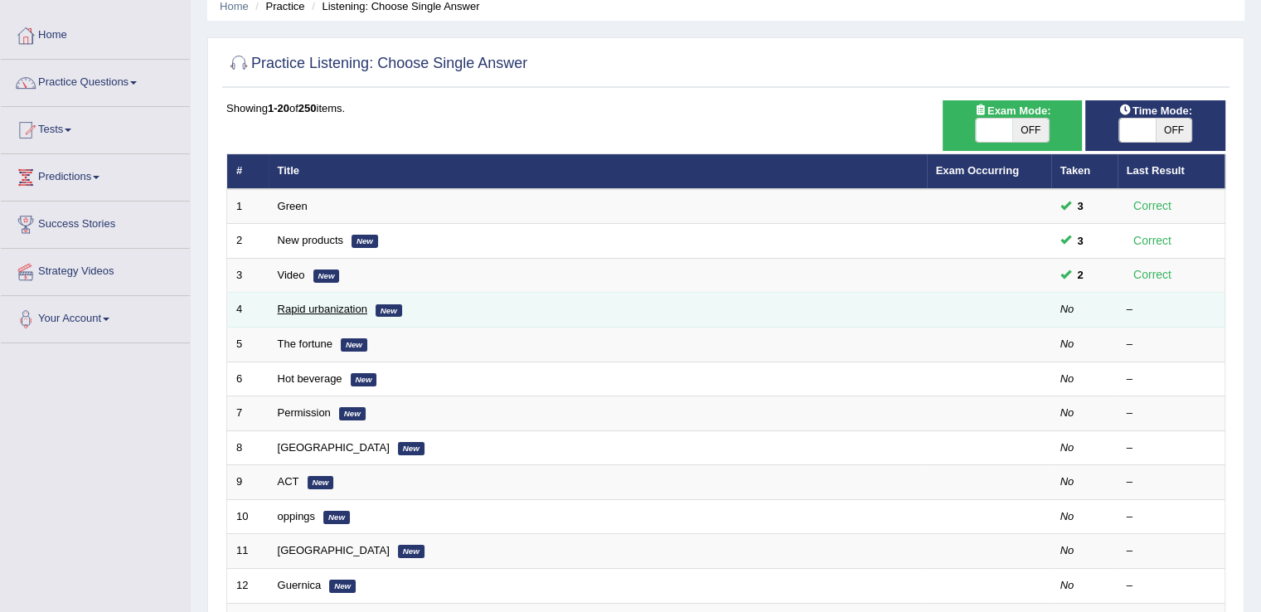
click at [332, 309] on link "Rapid urbanization" at bounding box center [323, 309] width 90 height 12
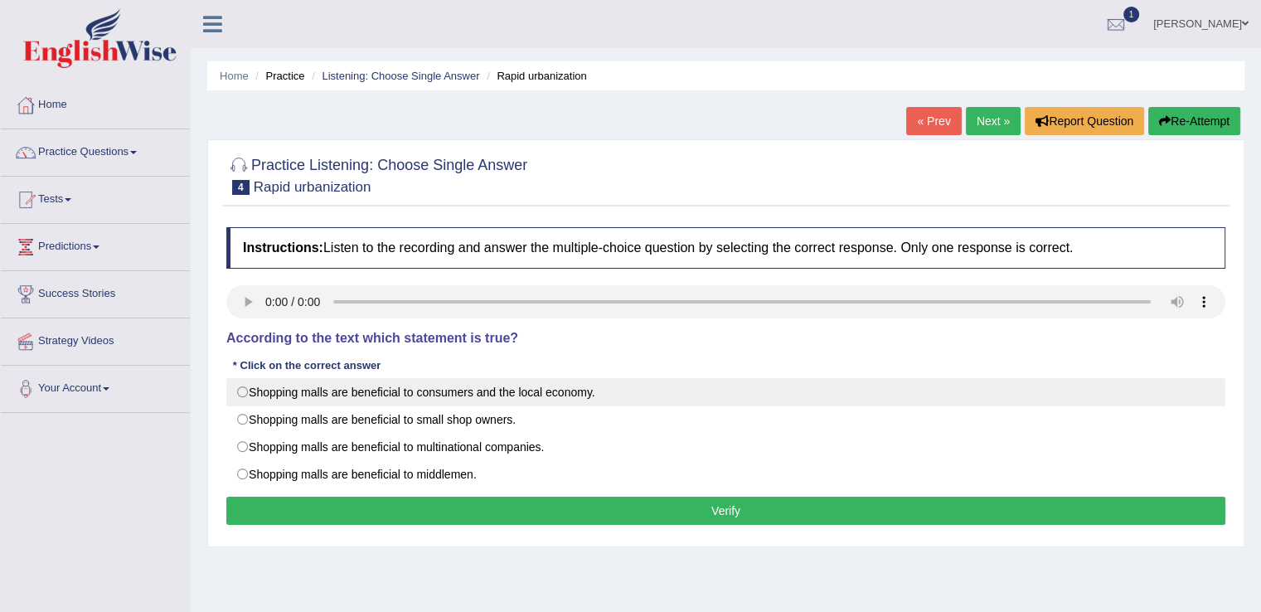
click at [245, 392] on label "Shopping malls are beneficial to consumers and the local economy." at bounding box center [725, 392] width 999 height 28
radio input "true"
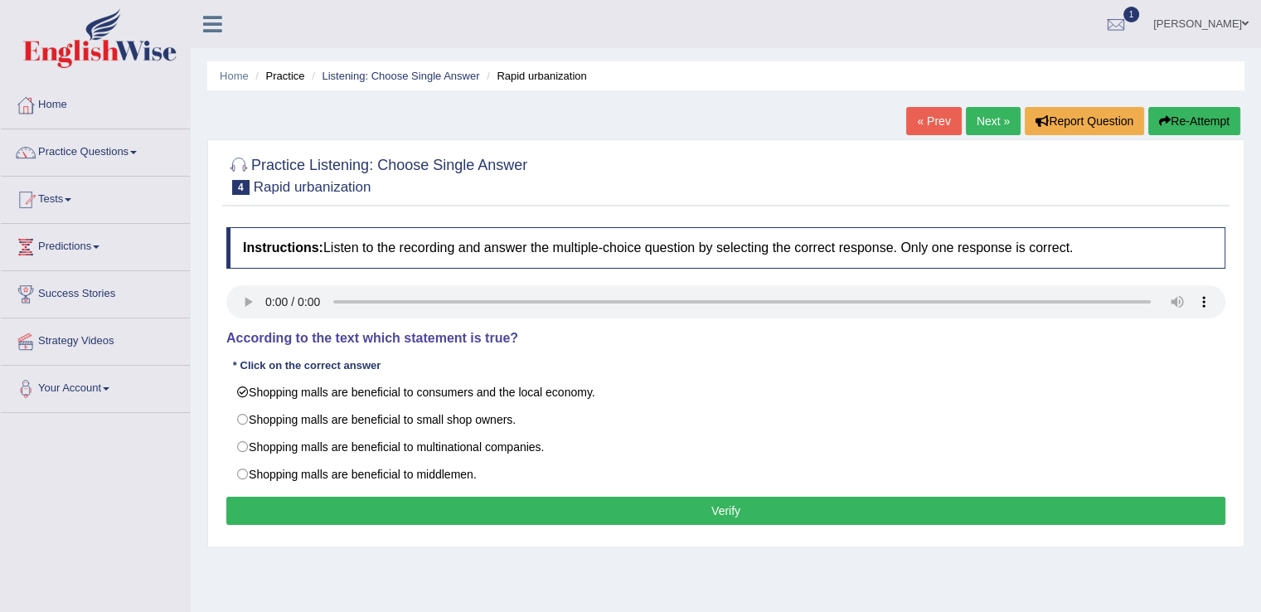
click at [299, 505] on button "Verify" at bounding box center [725, 511] width 999 height 28
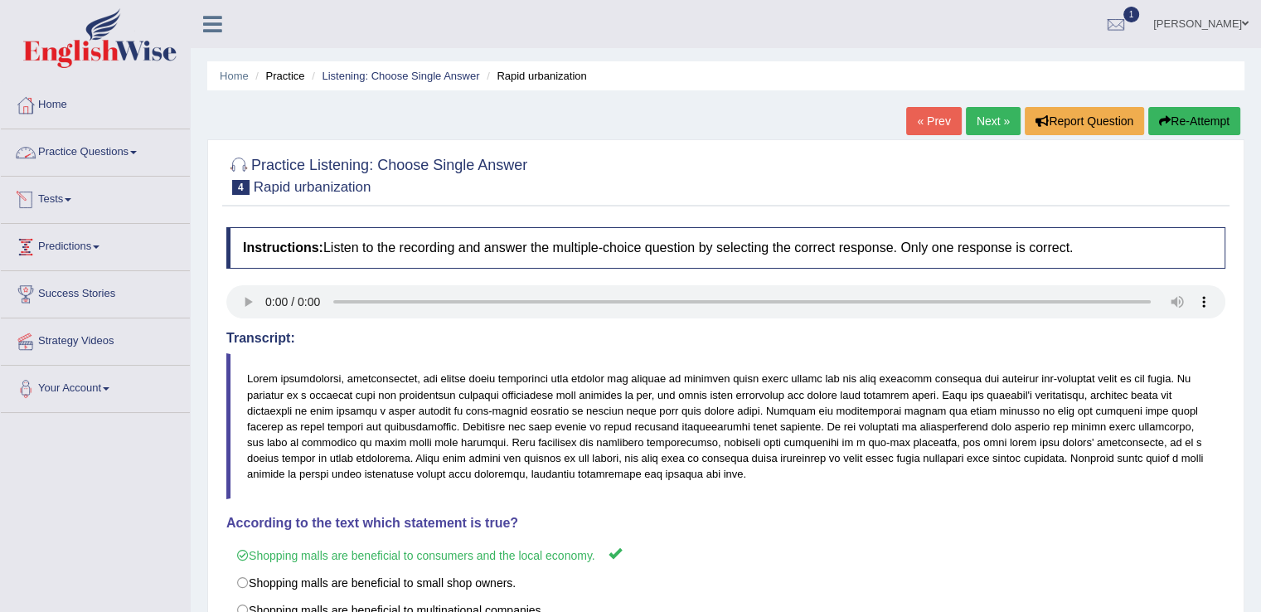
click at [146, 153] on link "Practice Questions" at bounding box center [95, 149] width 189 height 41
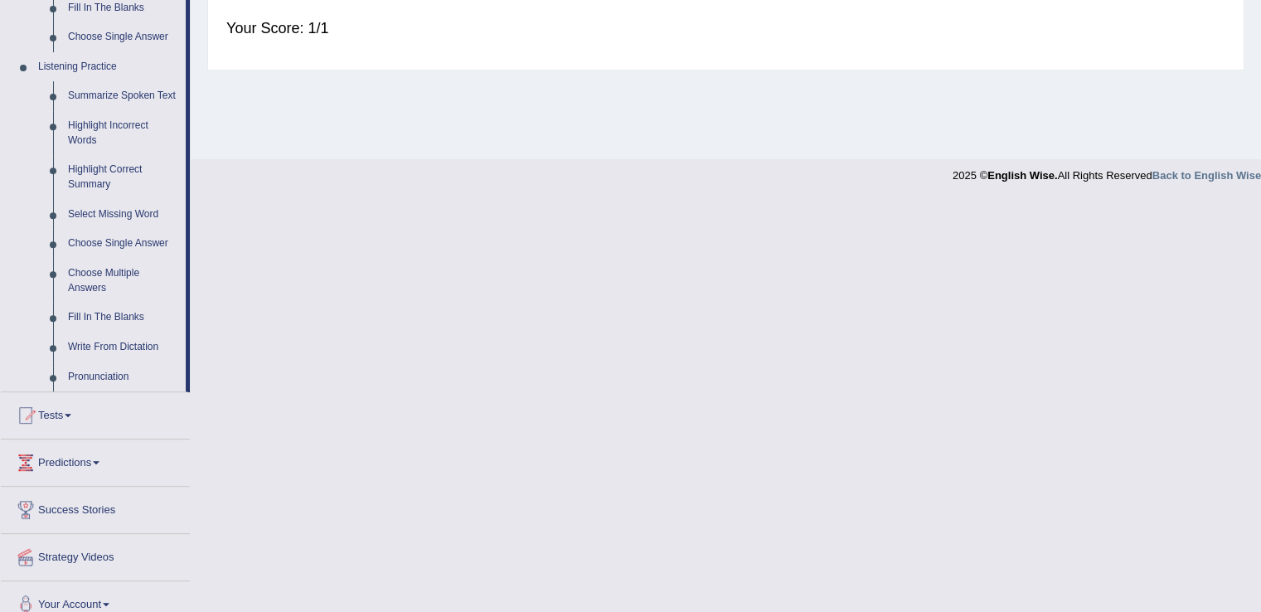
scroll to position [687, 0]
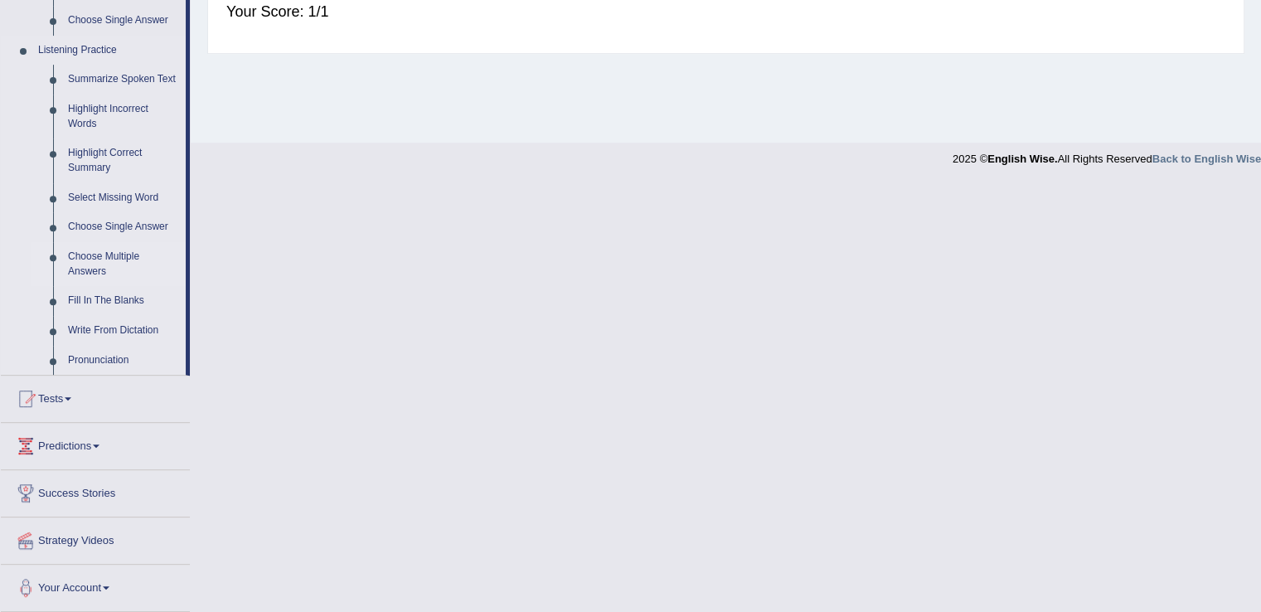
click at [135, 263] on link "Choose Multiple Answers" at bounding box center [123, 264] width 125 height 44
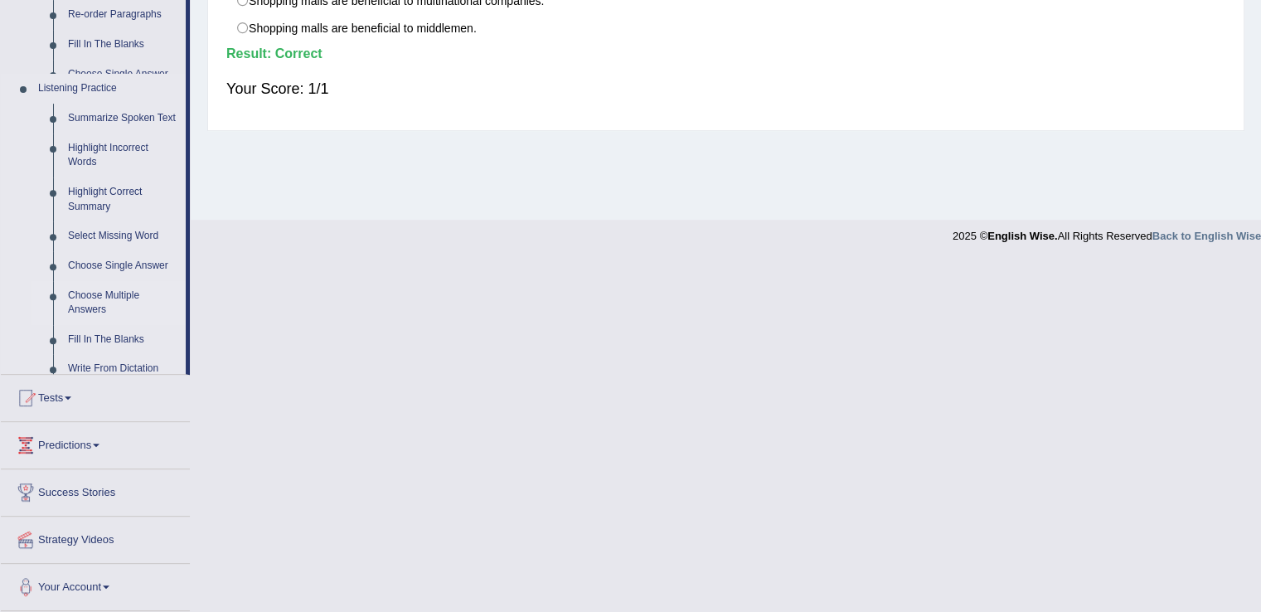
scroll to position [259, 0]
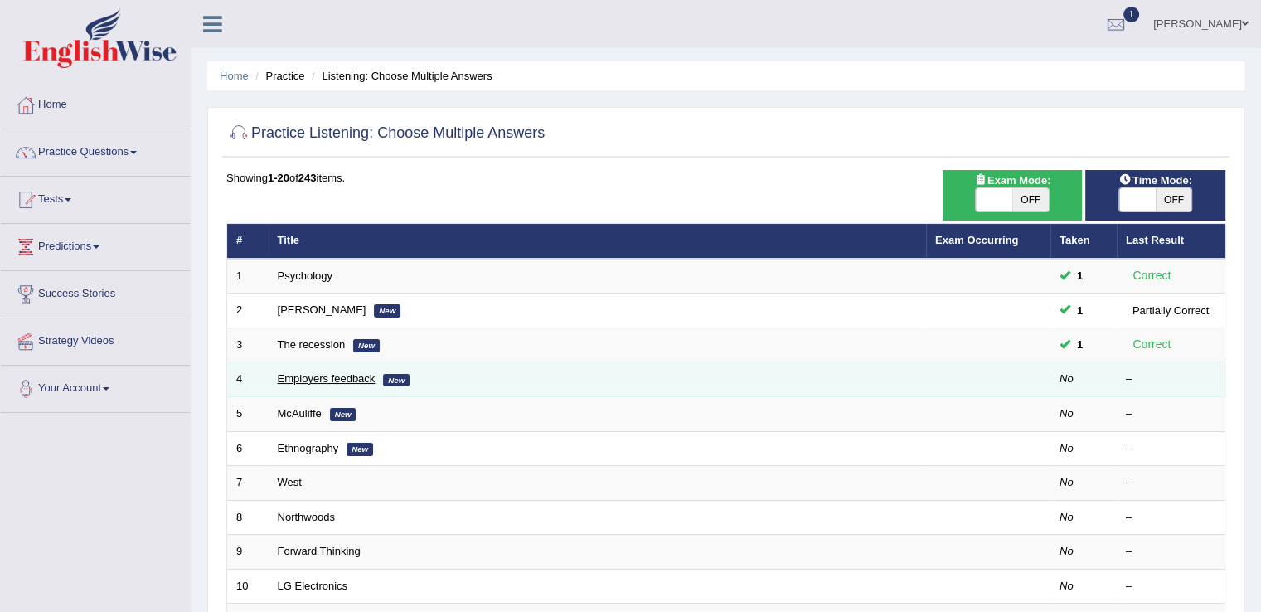
click at [338, 380] on link "Employers feedback" at bounding box center [327, 378] width 98 height 12
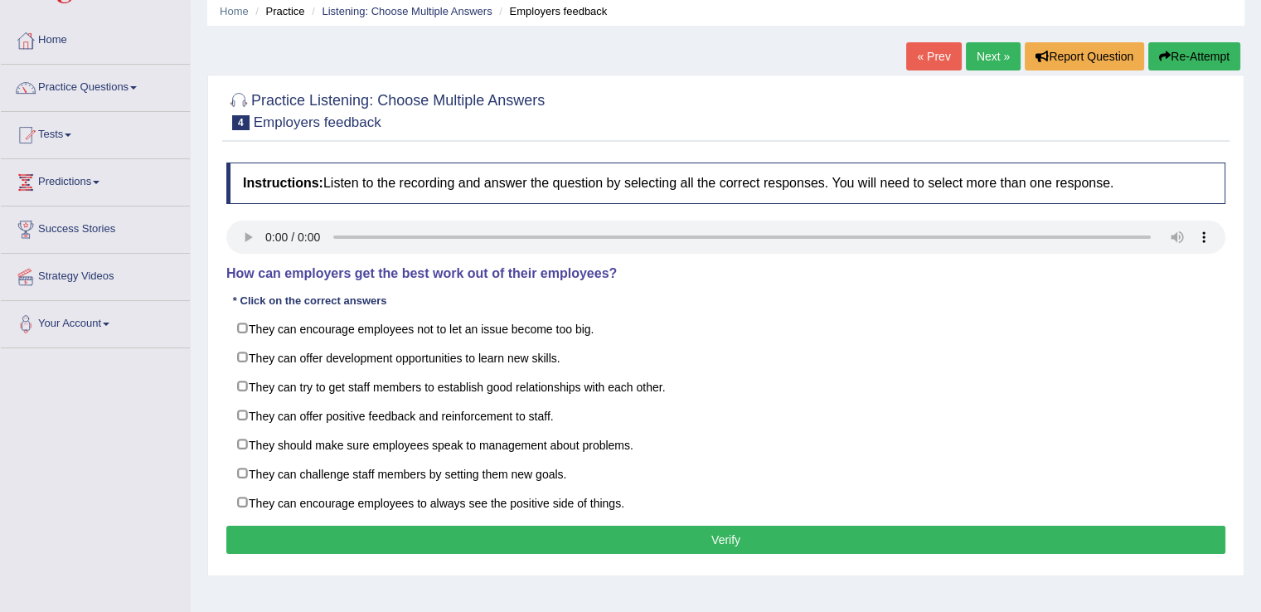
scroll to position [66, 0]
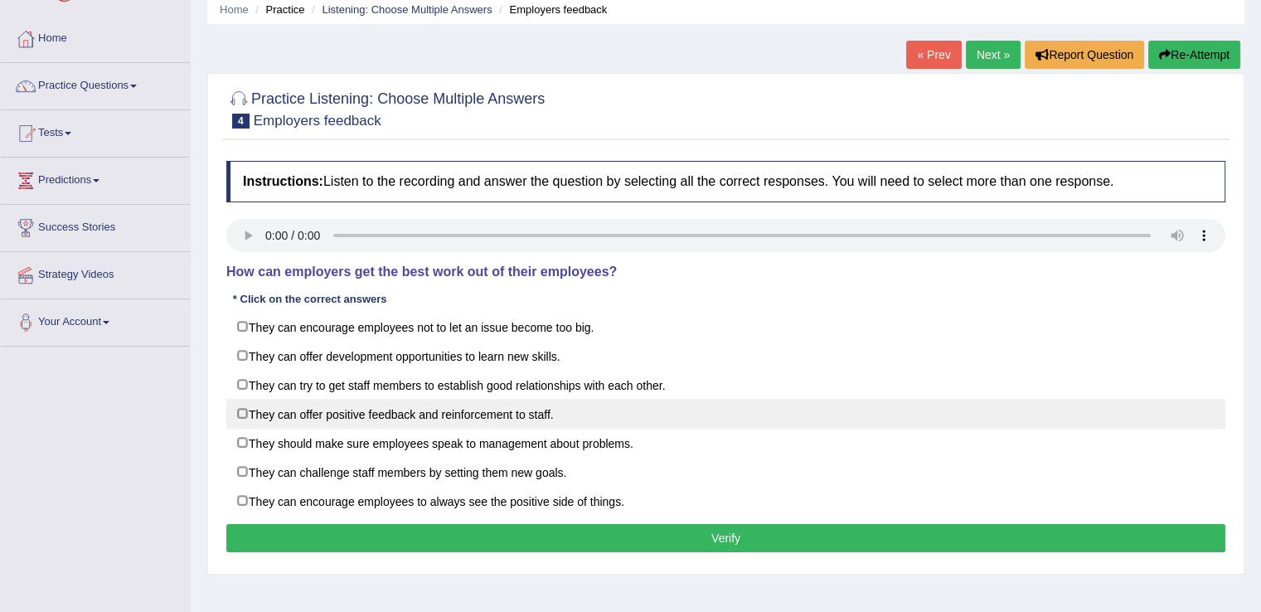
click at [396, 419] on label "They can offer positive feedback and reinforcement to staff." at bounding box center [725, 414] width 999 height 30
checkbox input "true"
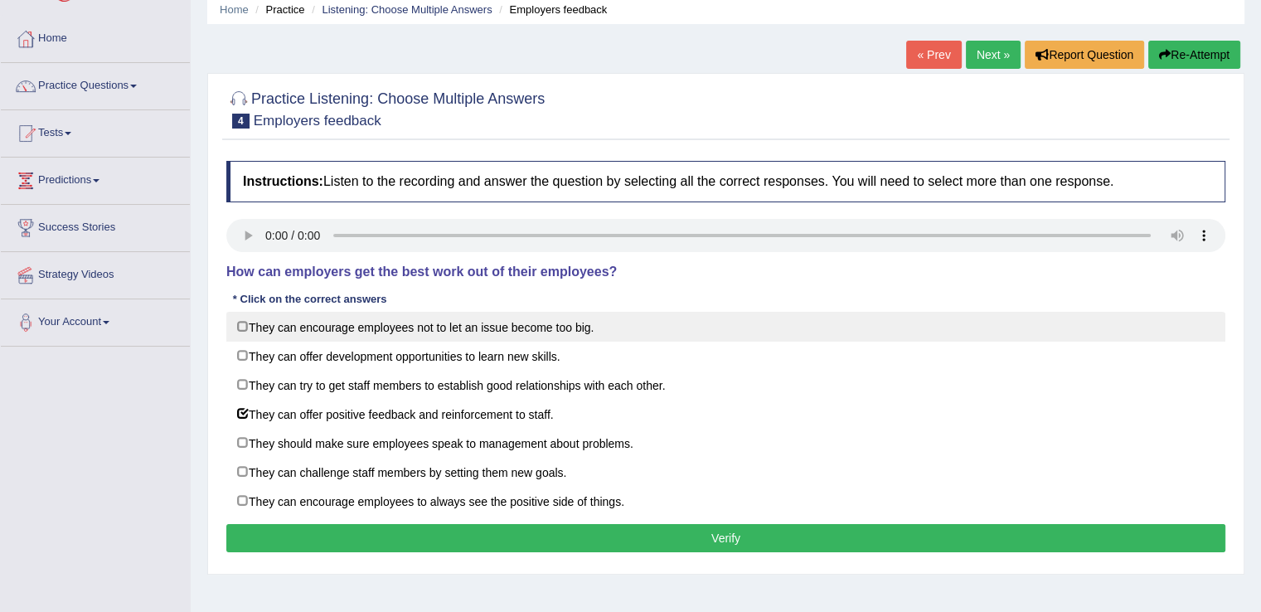
click at [444, 333] on label "They can encourage employees not to let an issue become too big." at bounding box center [725, 327] width 999 height 30
checkbox input "true"
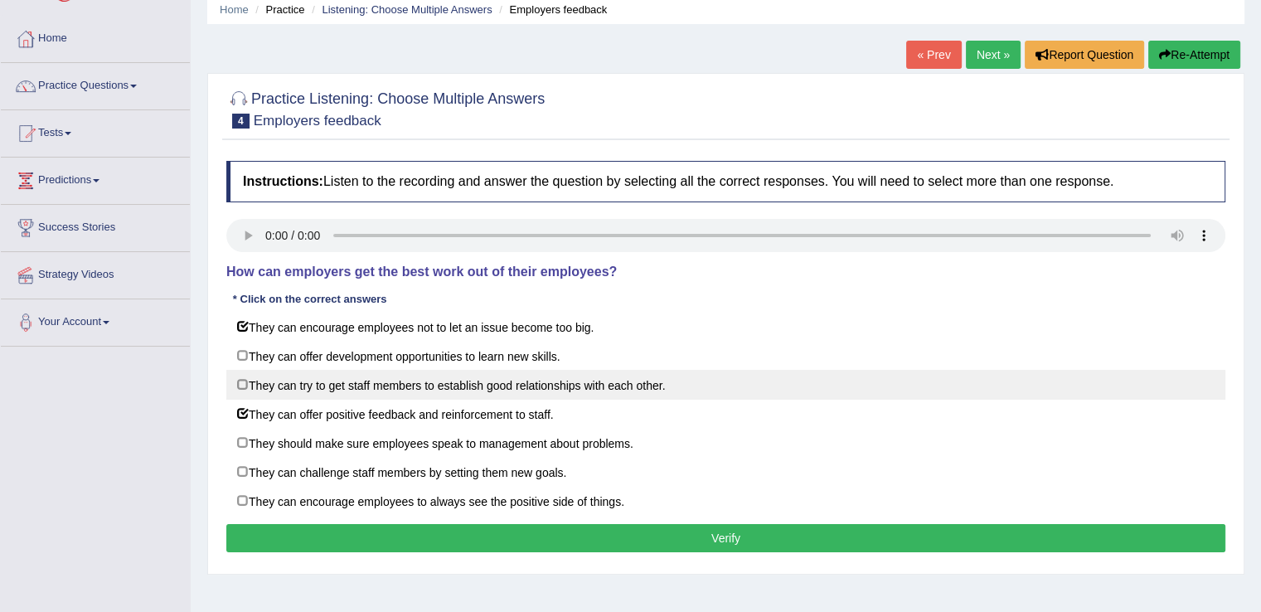
click at [429, 386] on label "They can try to get staff members to establish good relationships with each oth…" at bounding box center [725, 385] width 999 height 30
checkbox input "true"
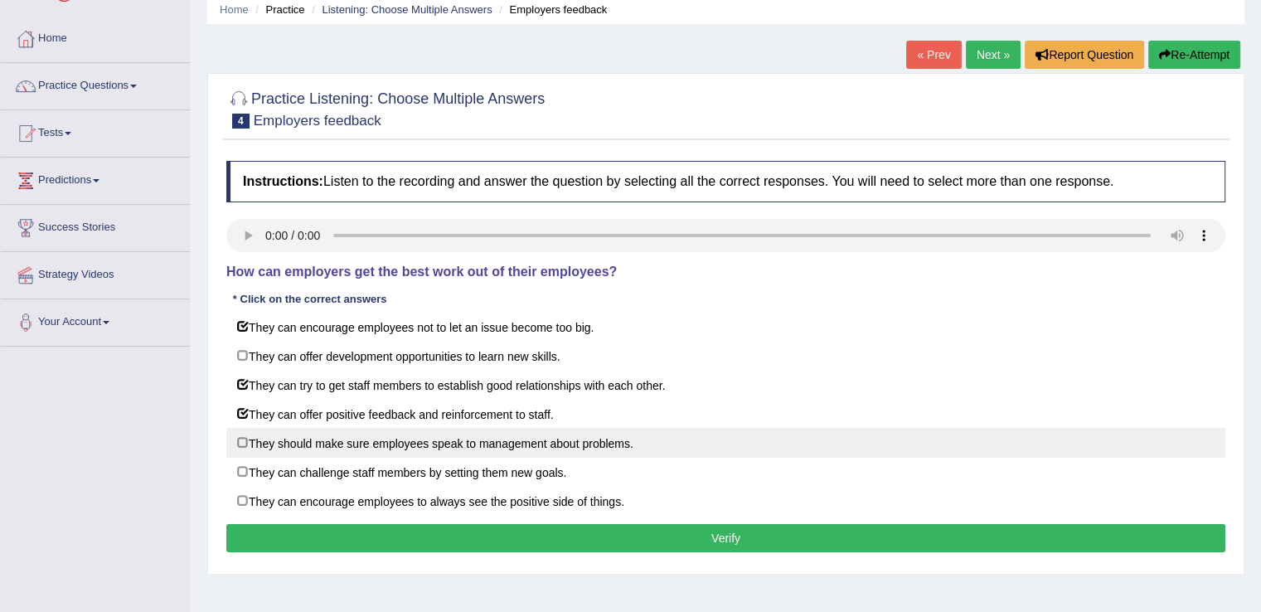
click at [412, 443] on label "They should make sure employees speak to management about problems." at bounding box center [725, 443] width 999 height 30
checkbox input "true"
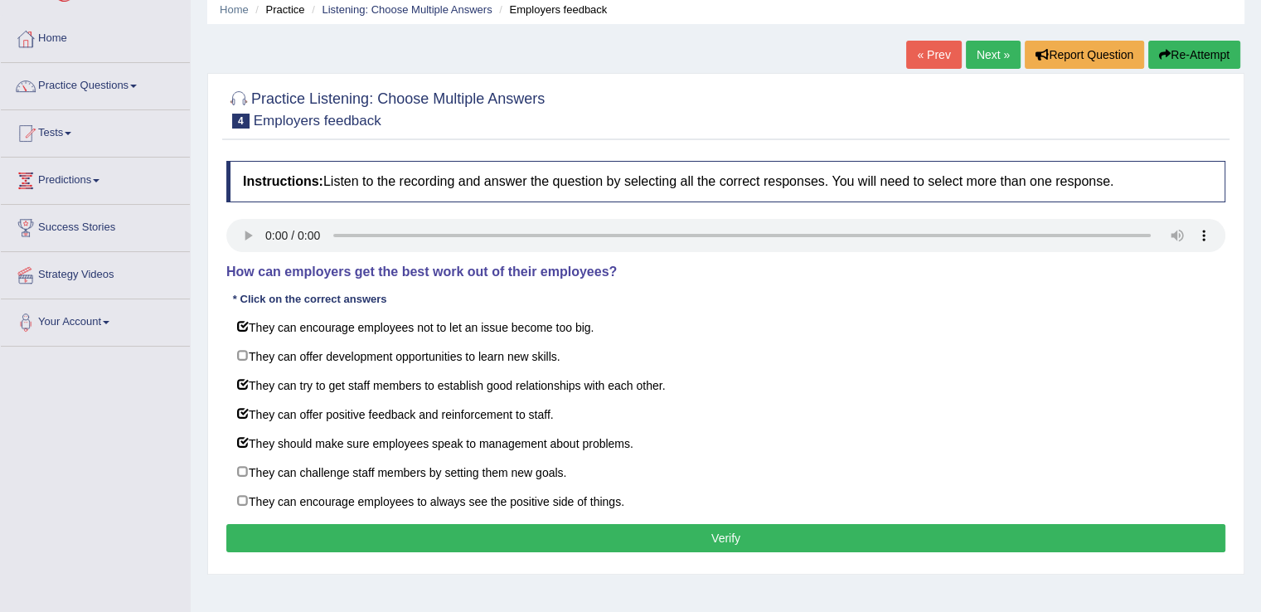
click at [405, 542] on button "Verify" at bounding box center [725, 538] width 999 height 28
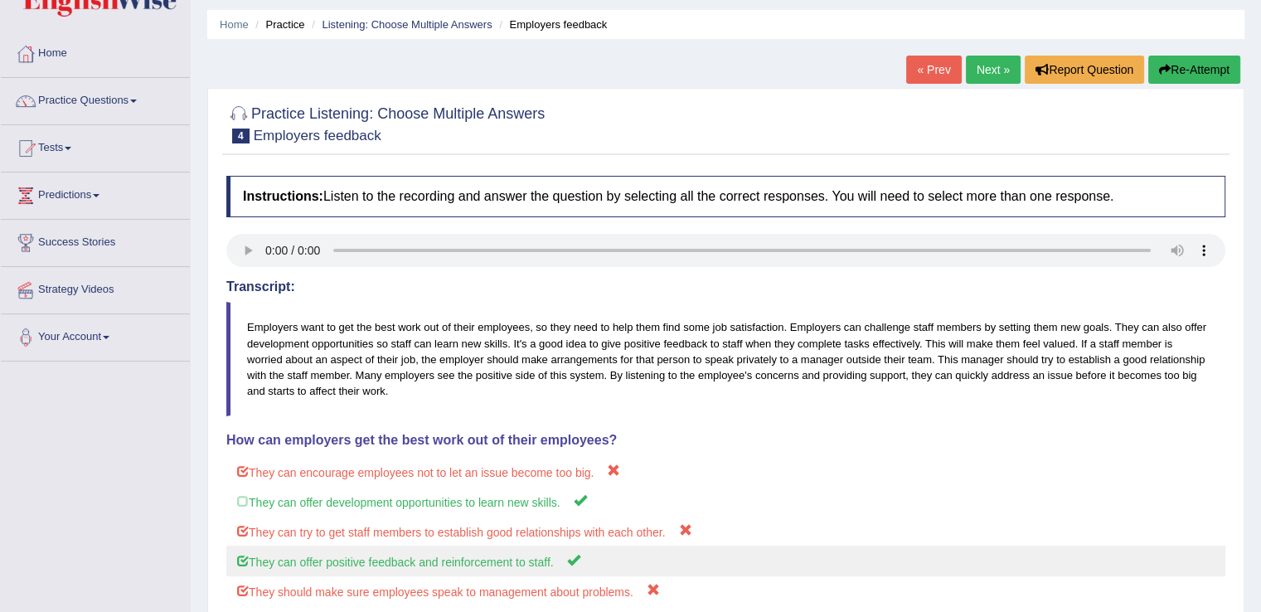
scroll to position [50, 0]
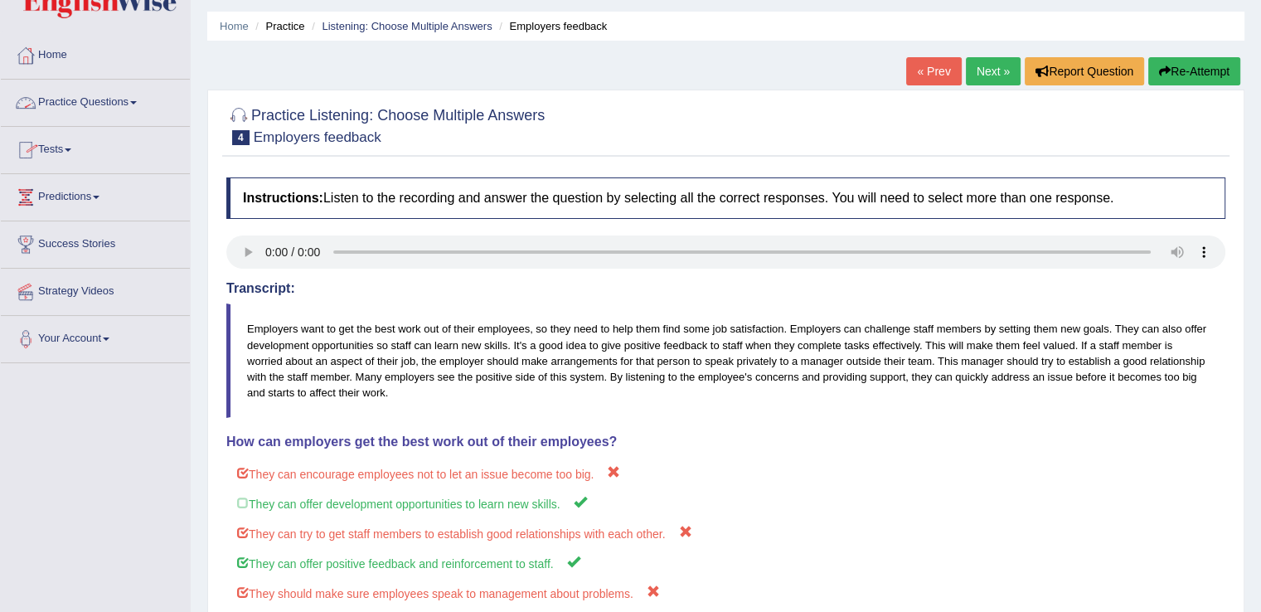
click at [145, 109] on link "Practice Questions" at bounding box center [95, 100] width 189 height 41
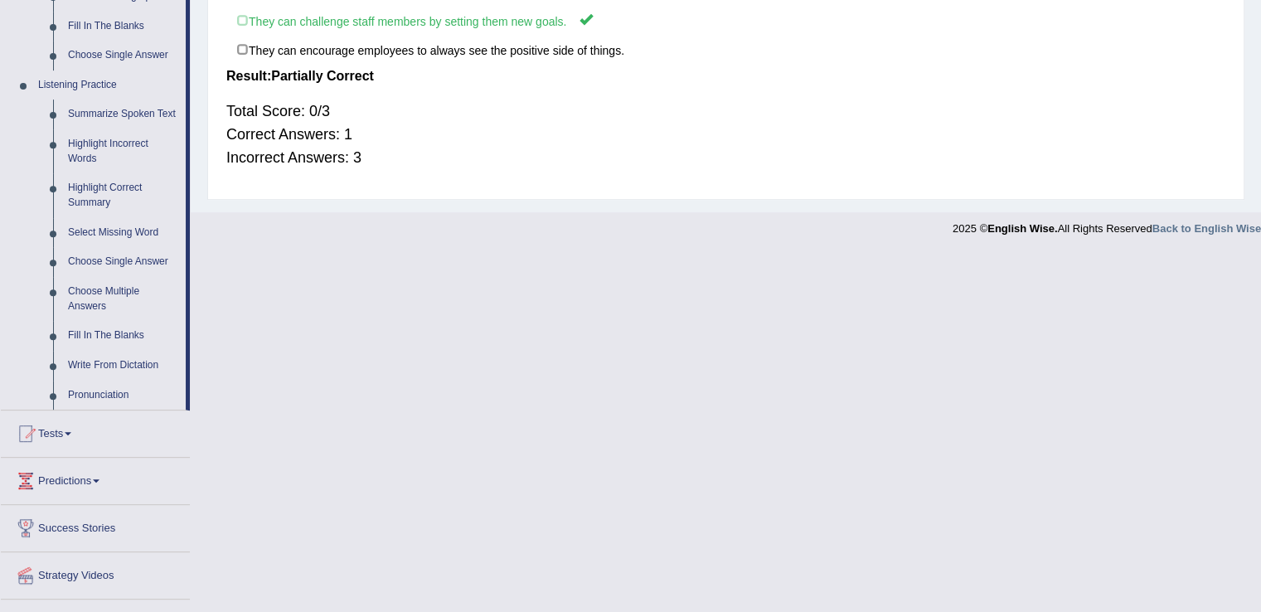
scroll to position [687, 0]
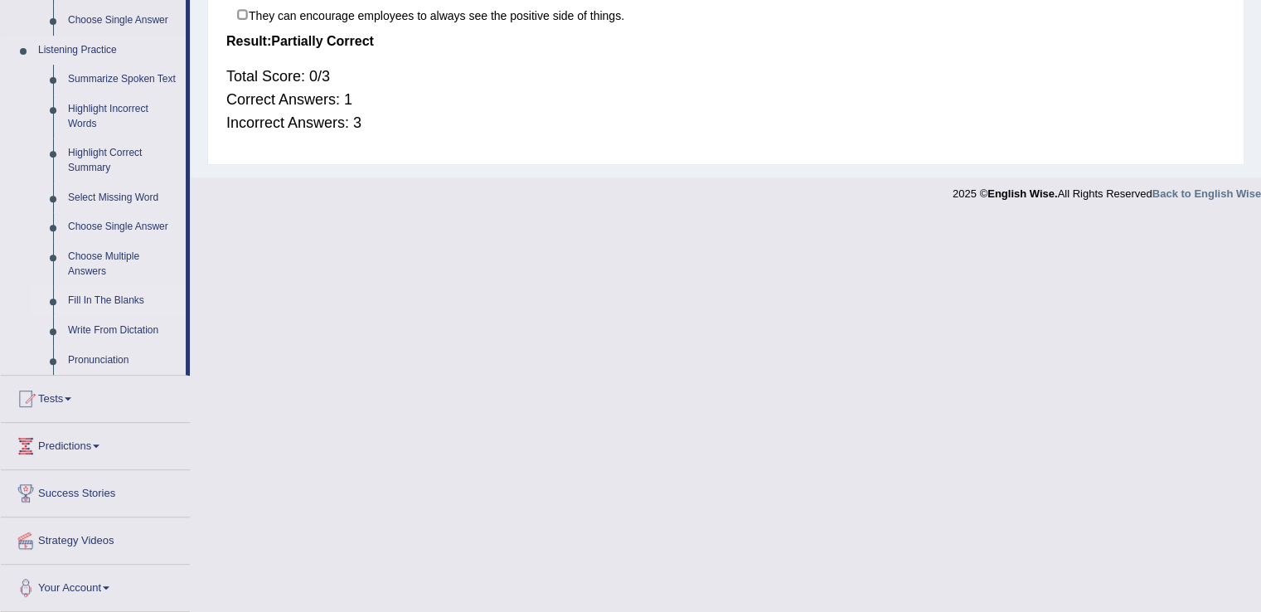
click at [114, 299] on link "Fill In The Blanks" at bounding box center [123, 301] width 125 height 30
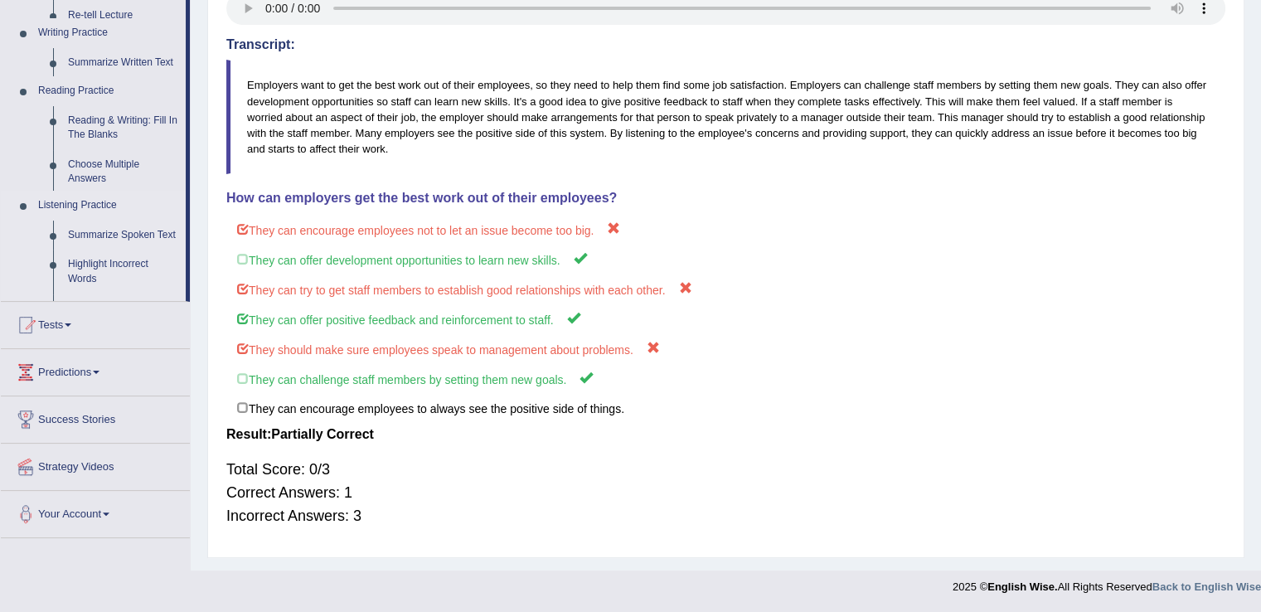
scroll to position [299, 0]
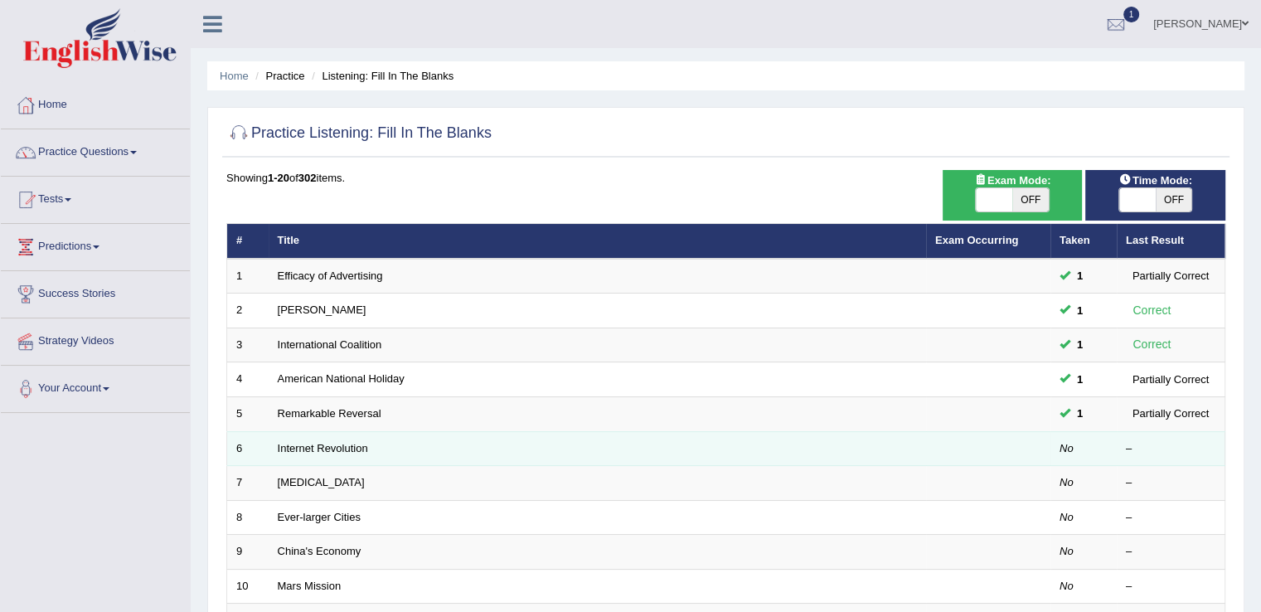
click at [322, 452] on td "Internet Revolution" at bounding box center [598, 448] width 658 height 35
click at [315, 442] on link "Internet Revolution" at bounding box center [323, 448] width 90 height 12
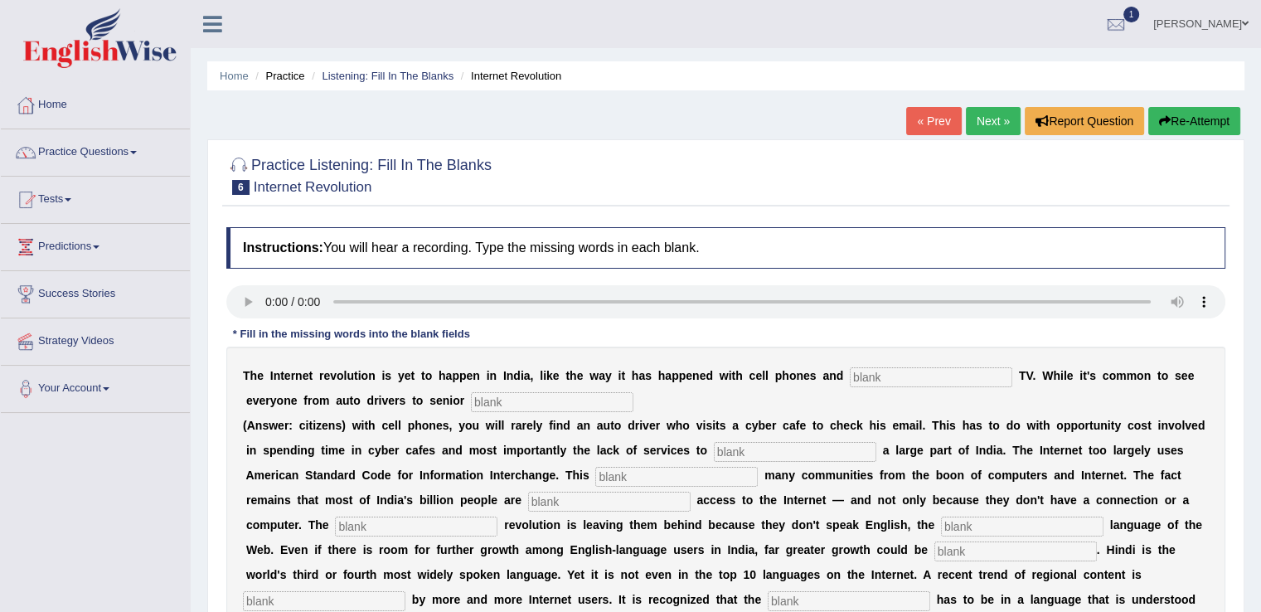
click at [881, 377] on input "text" at bounding box center [931, 377] width 163 height 20
type input "cabel"
click at [561, 398] on input "text" at bounding box center [552, 402] width 163 height 20
type input "citizen"
click at [802, 445] on input "text" at bounding box center [795, 452] width 163 height 20
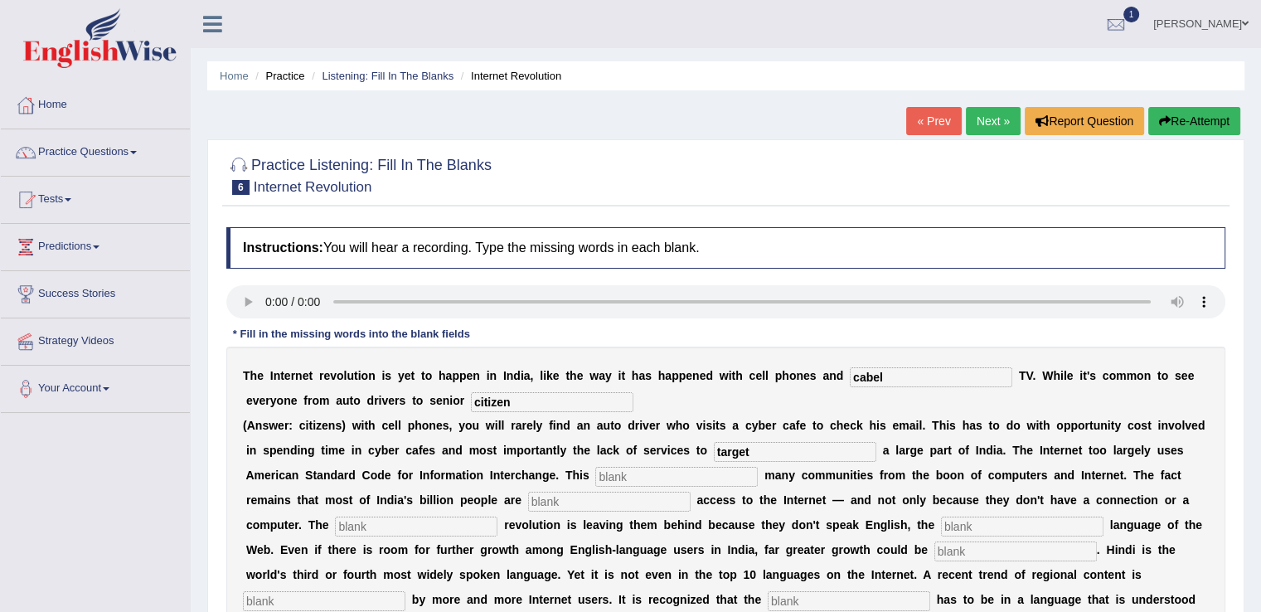
type input "target"
click at [625, 472] on input "text" at bounding box center [676, 477] width 163 height 20
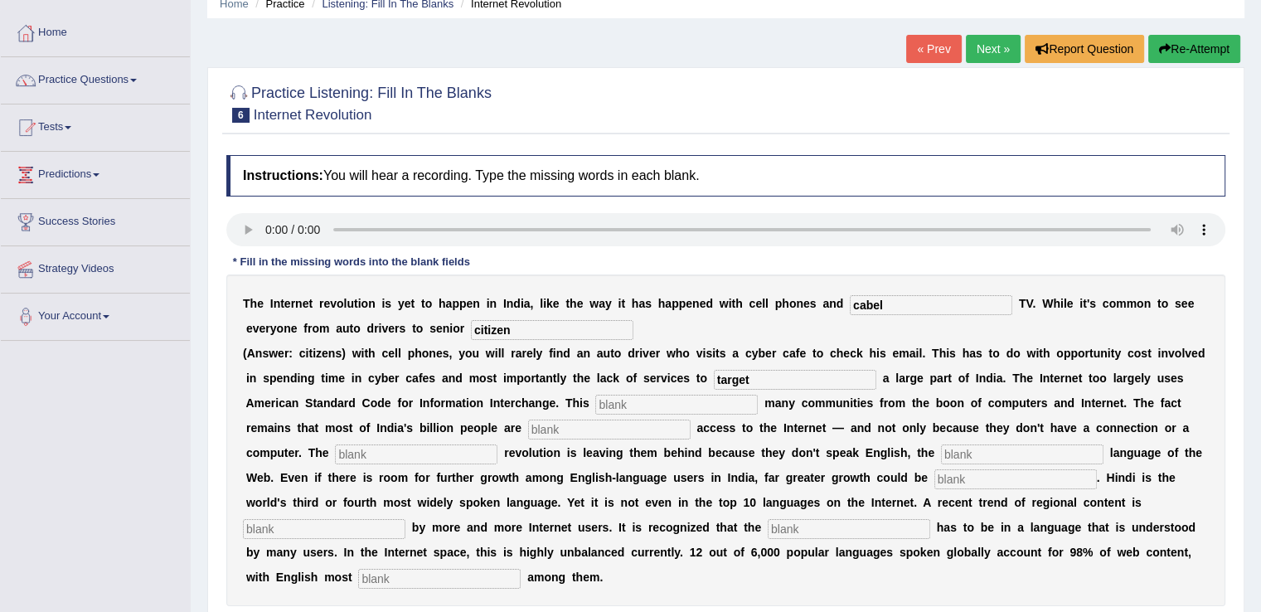
scroll to position [73, 0]
click at [644, 402] on input "text" at bounding box center [676, 404] width 163 height 20
type input "ailen"
click at [601, 427] on input "text" at bounding box center [609, 429] width 163 height 20
type input "denied"
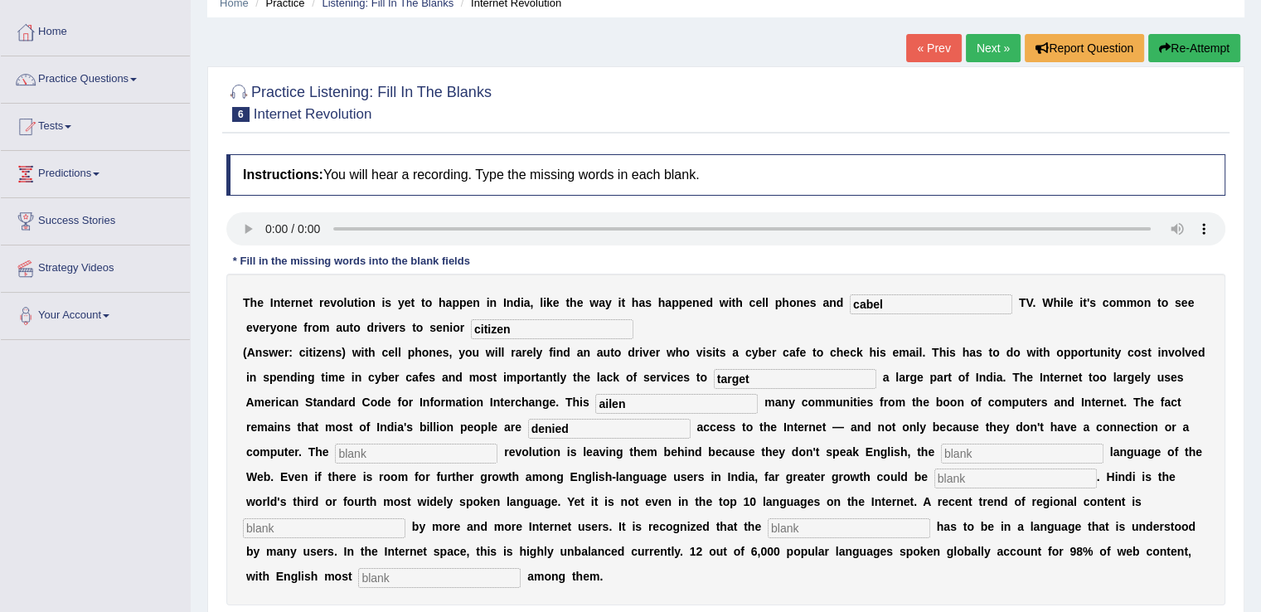
click at [653, 399] on input "ailen" at bounding box center [676, 404] width 163 height 20
type input "ailenaid"
click at [440, 445] on input "text" at bounding box center [416, 454] width 163 height 20
type input "living"
click at [374, 518] on input "text" at bounding box center [324, 528] width 163 height 20
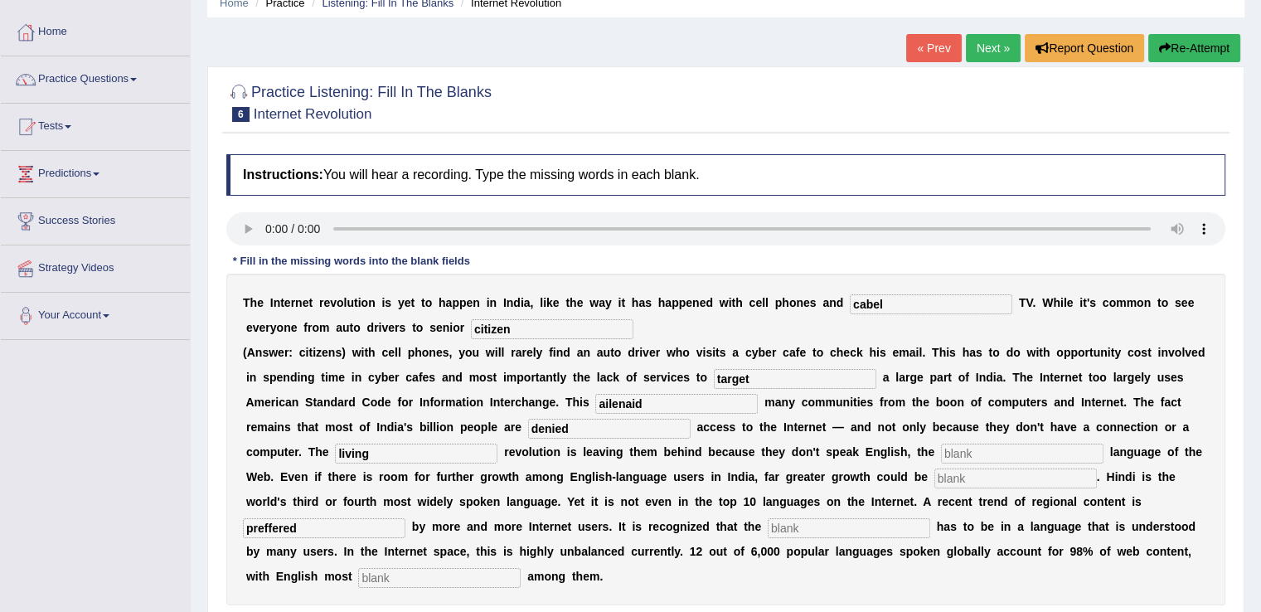
type input "preffered"
click at [789, 525] on input "text" at bounding box center [849, 528] width 163 height 20
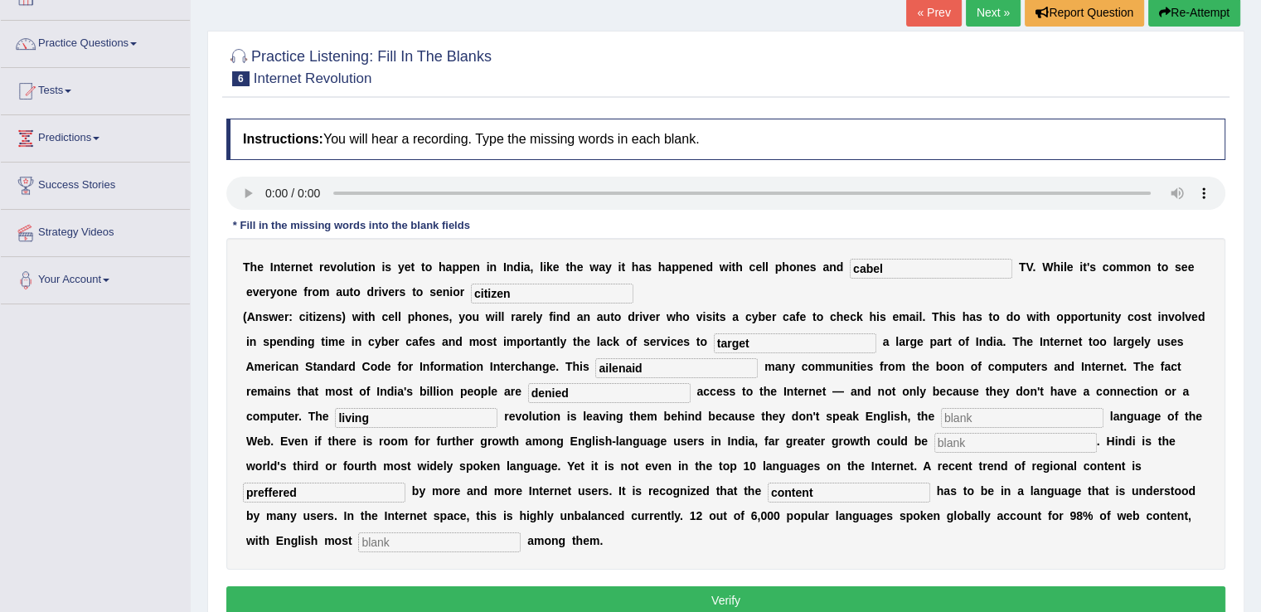
scroll to position [109, 0]
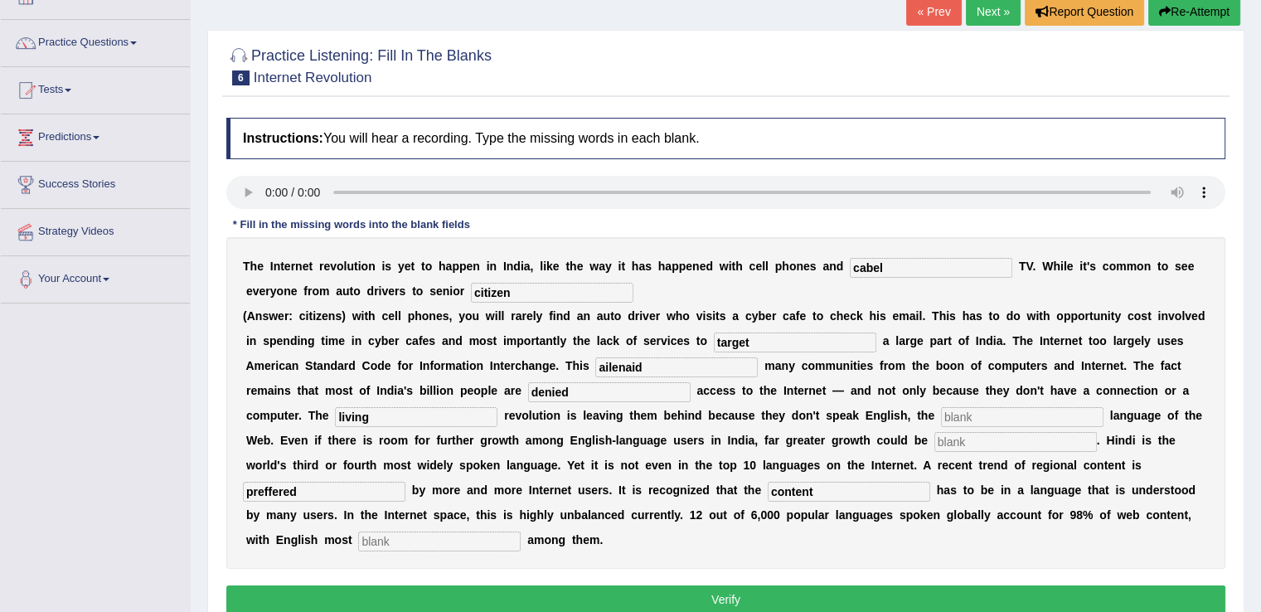
type input "content"
click at [488, 536] on input "text" at bounding box center [439, 542] width 163 height 20
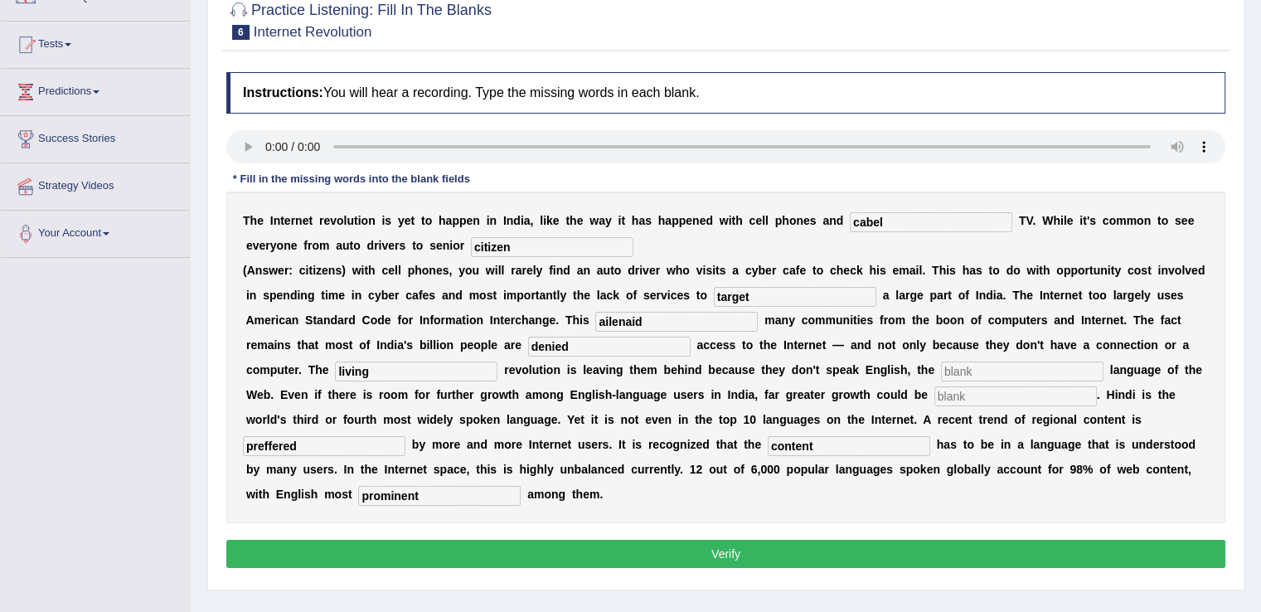
scroll to position [156, 0]
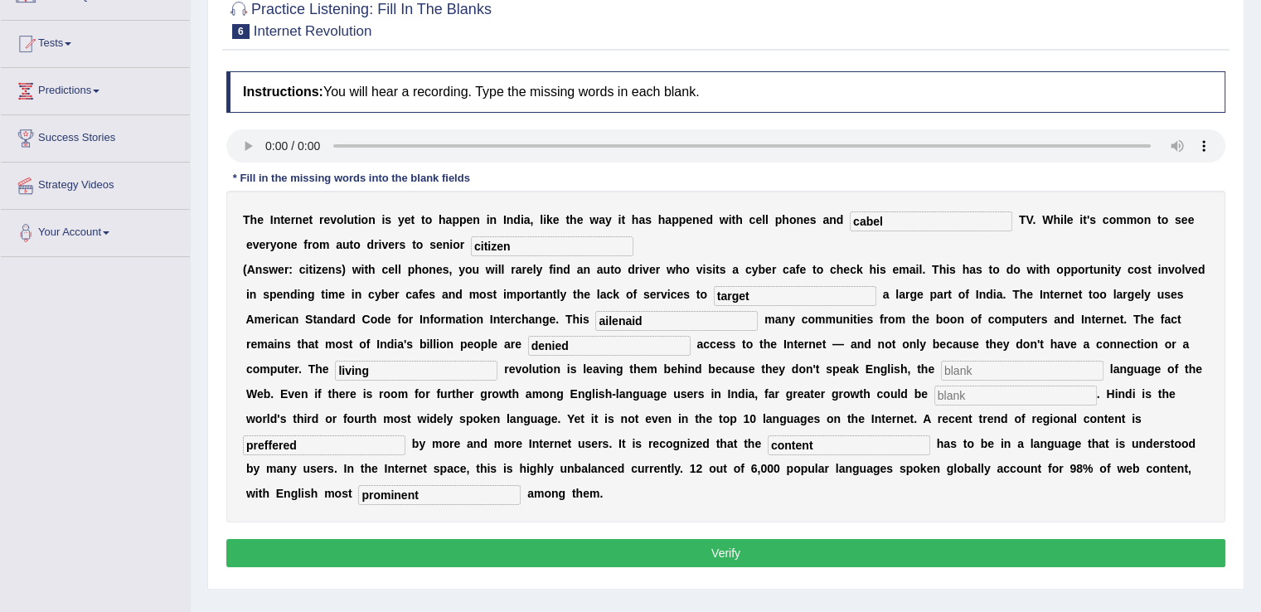
type input "prominent"
click at [861, 548] on button "Verify" at bounding box center [725, 553] width 999 height 28
click at [960, 371] on input "text" at bounding box center [1022, 371] width 163 height 20
type input "medium"
click at [970, 391] on input "text" at bounding box center [1016, 396] width 163 height 20
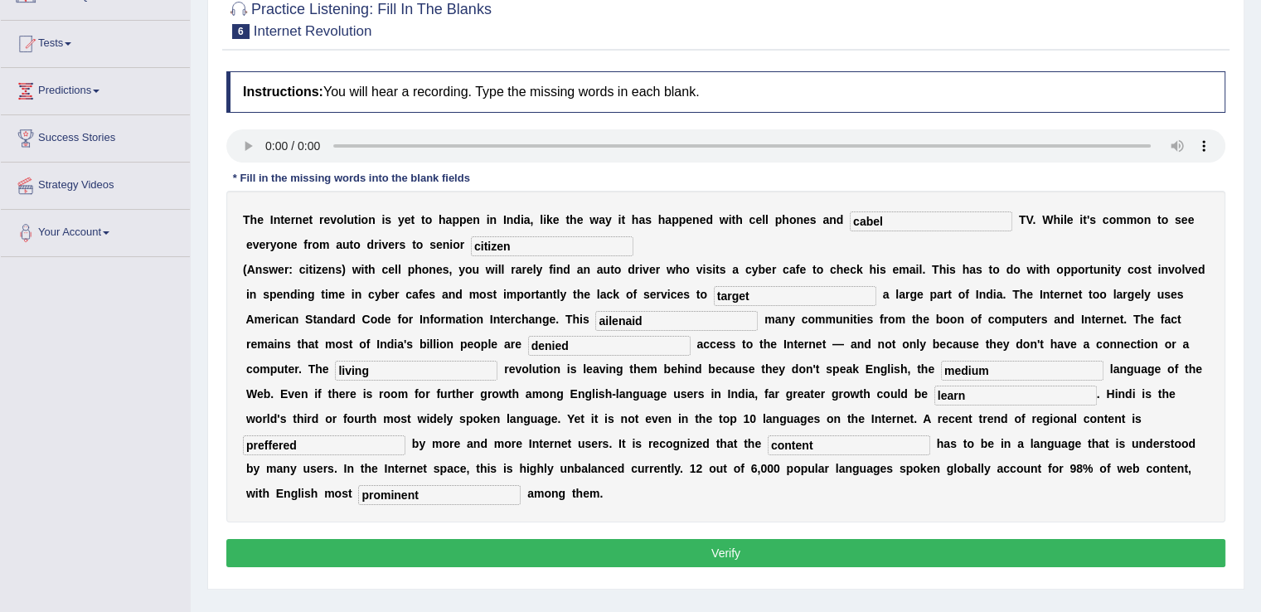
type input "learn"
click at [972, 546] on button "Verify" at bounding box center [725, 553] width 999 height 28
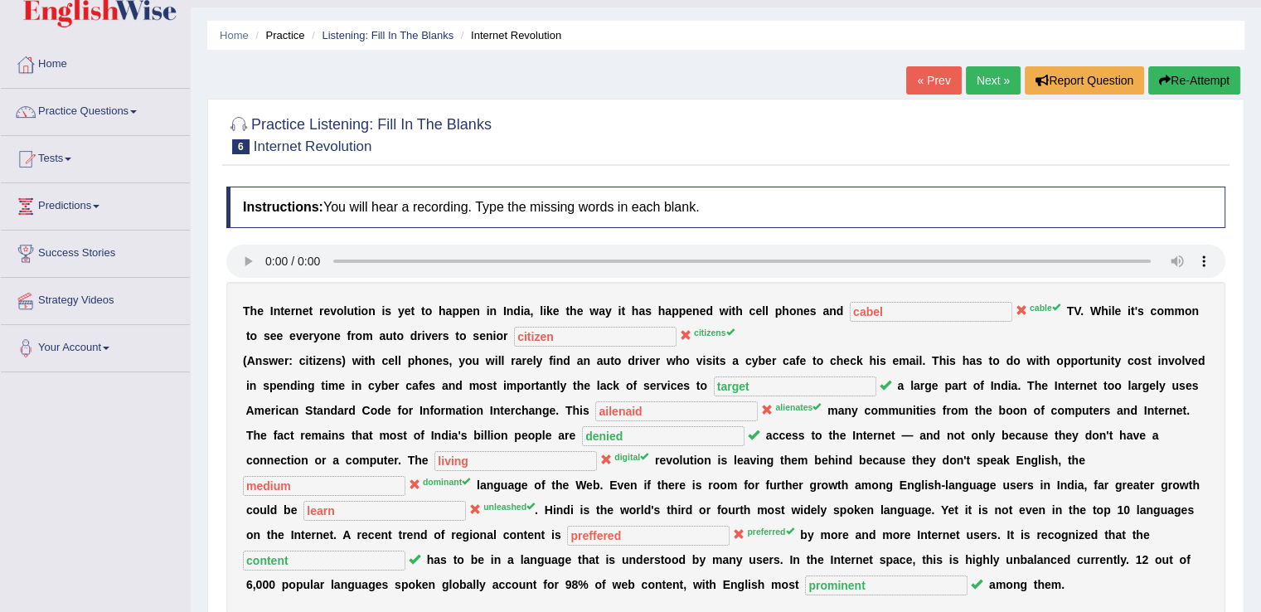
scroll to position [0, 0]
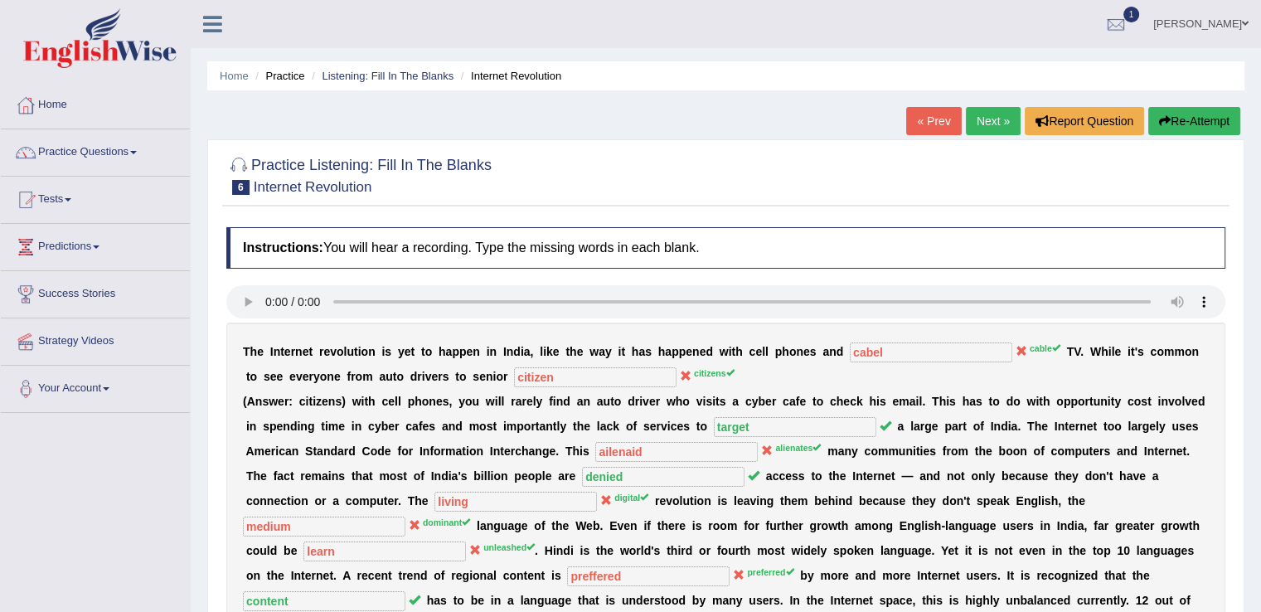
click at [56, 311] on link "Success Stories" at bounding box center [95, 291] width 189 height 41
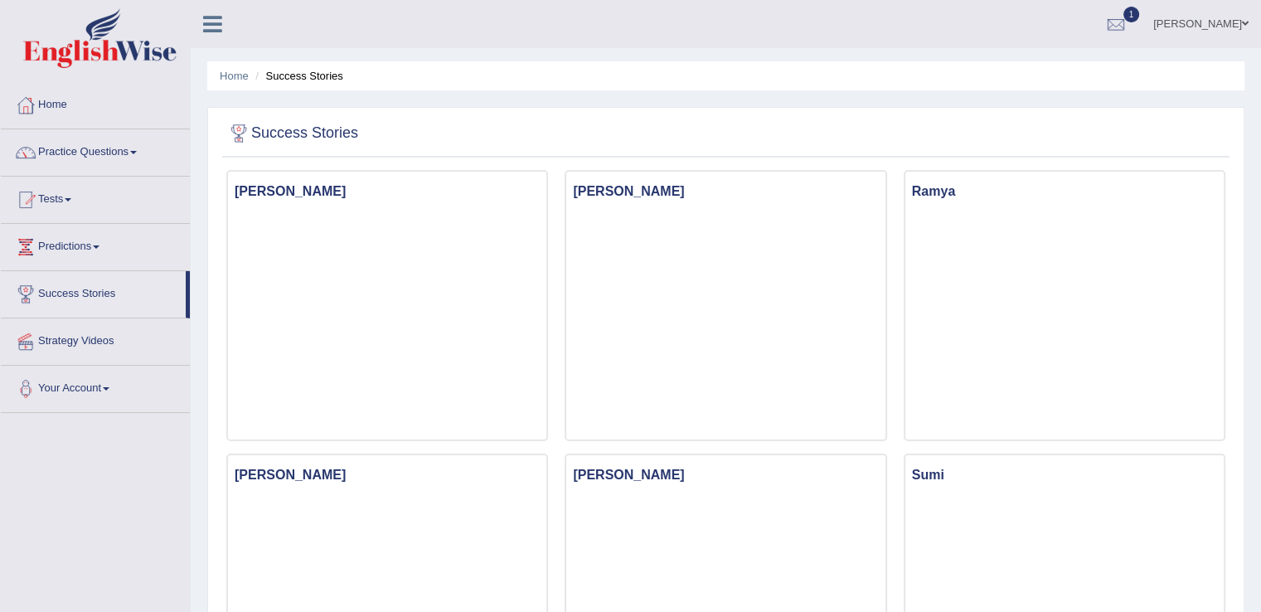
click at [137, 151] on span at bounding box center [133, 152] width 7 height 3
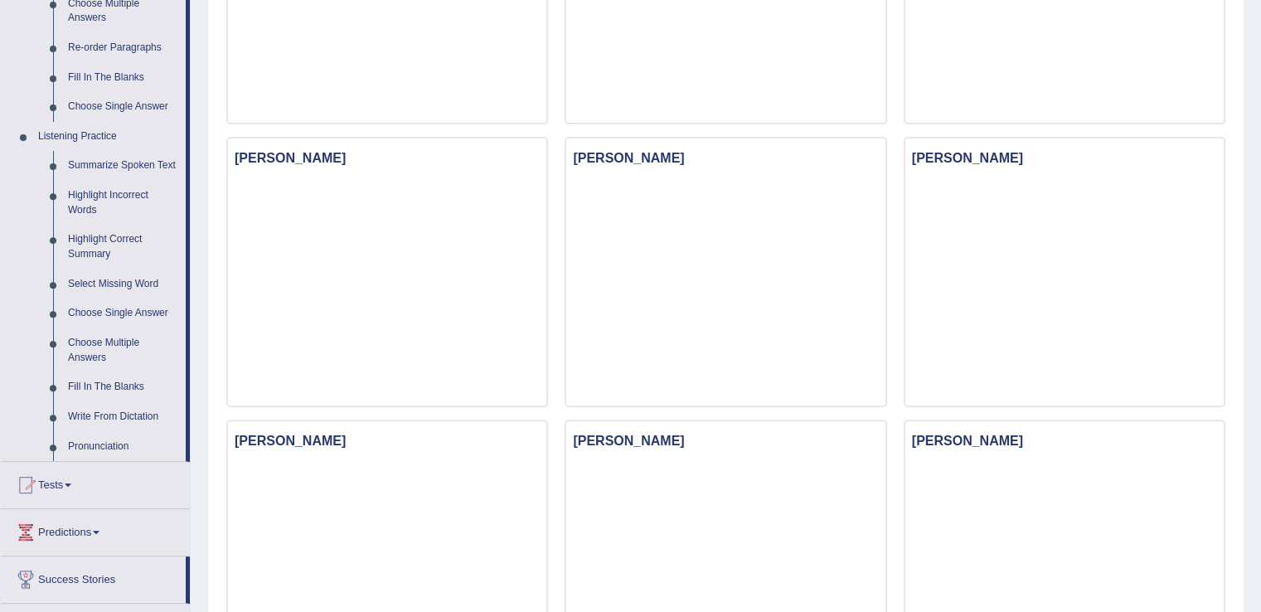
scroll to position [600, 0]
click at [133, 415] on link "Write From Dictation" at bounding box center [123, 417] width 125 height 30
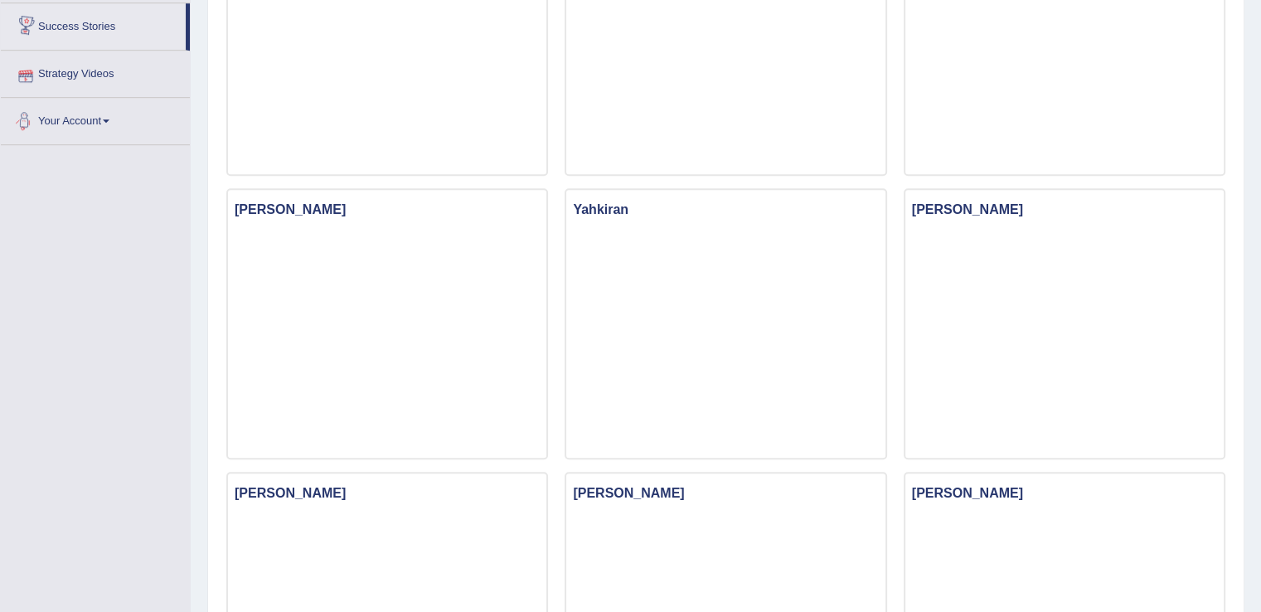
scroll to position [1042, 0]
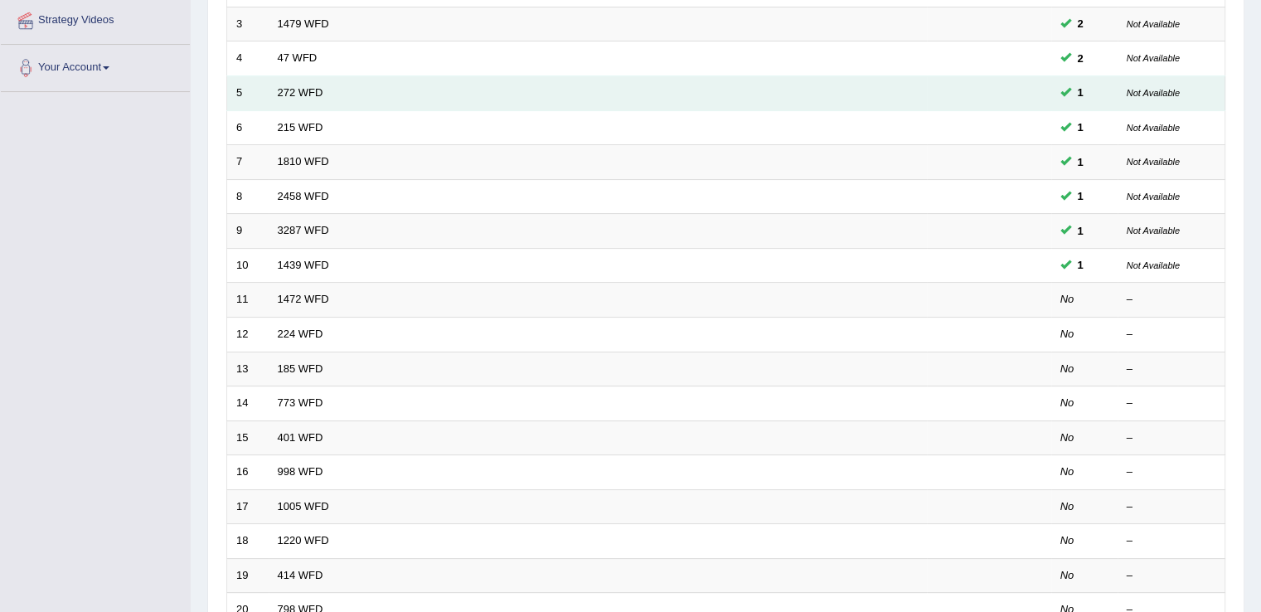
scroll to position [322, 0]
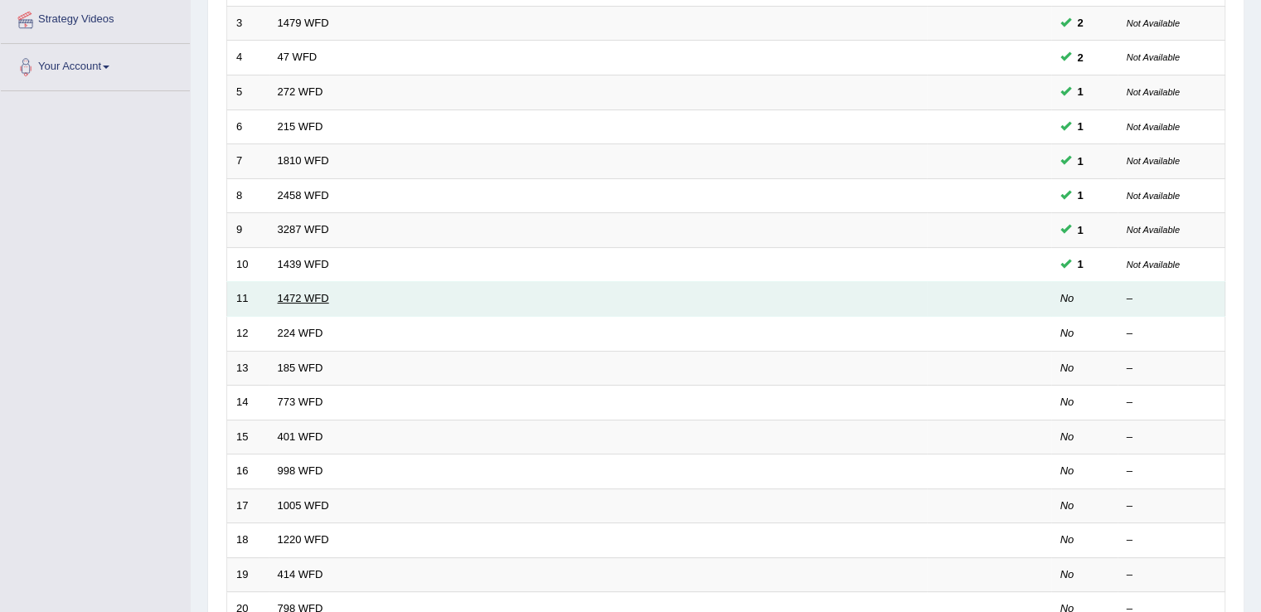
click at [294, 298] on link "1472 WFD" at bounding box center [303, 298] width 51 height 12
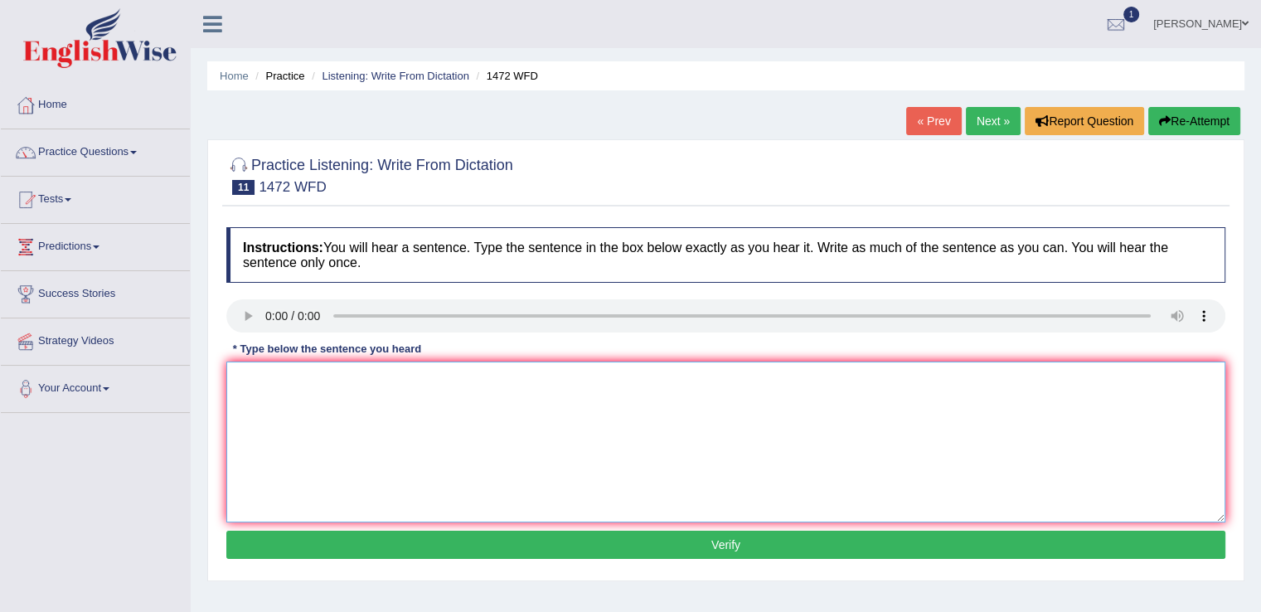
click at [269, 389] on textarea at bounding box center [725, 442] width 999 height 161
type textarea "The local government has invented a plan for imprastracture development."
click at [352, 552] on button "Verify" at bounding box center [725, 545] width 999 height 28
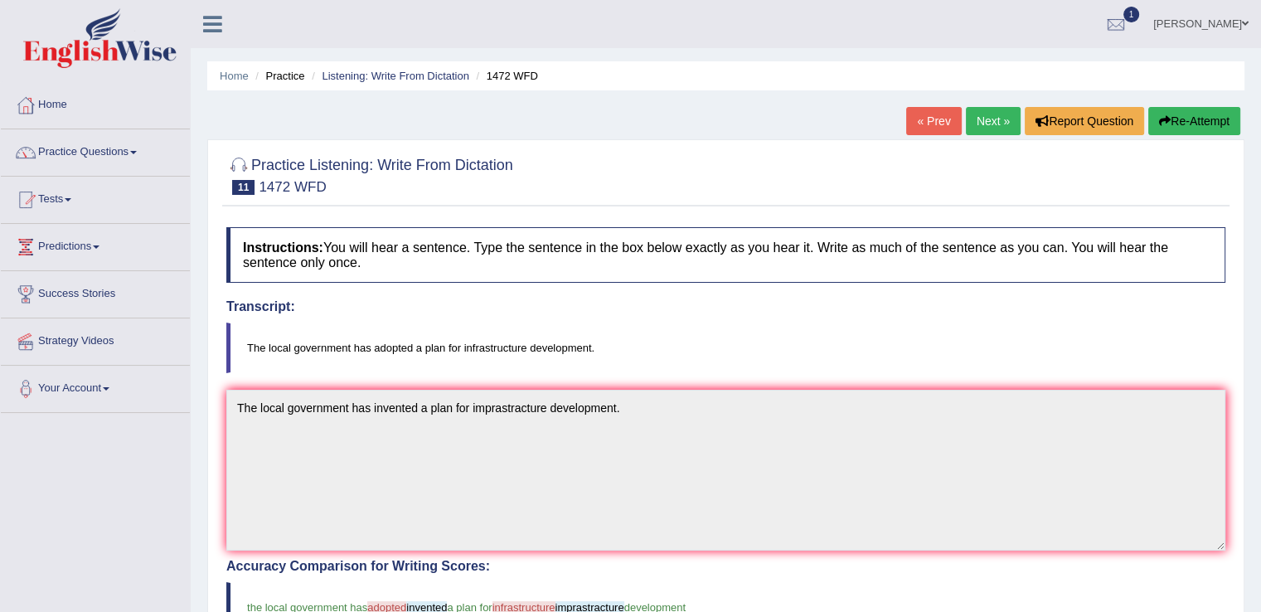
click at [352, 552] on div "Instructions: You will hear a sentence. Type the sentence in the box below exac…" at bounding box center [726, 615] width 1008 height 792
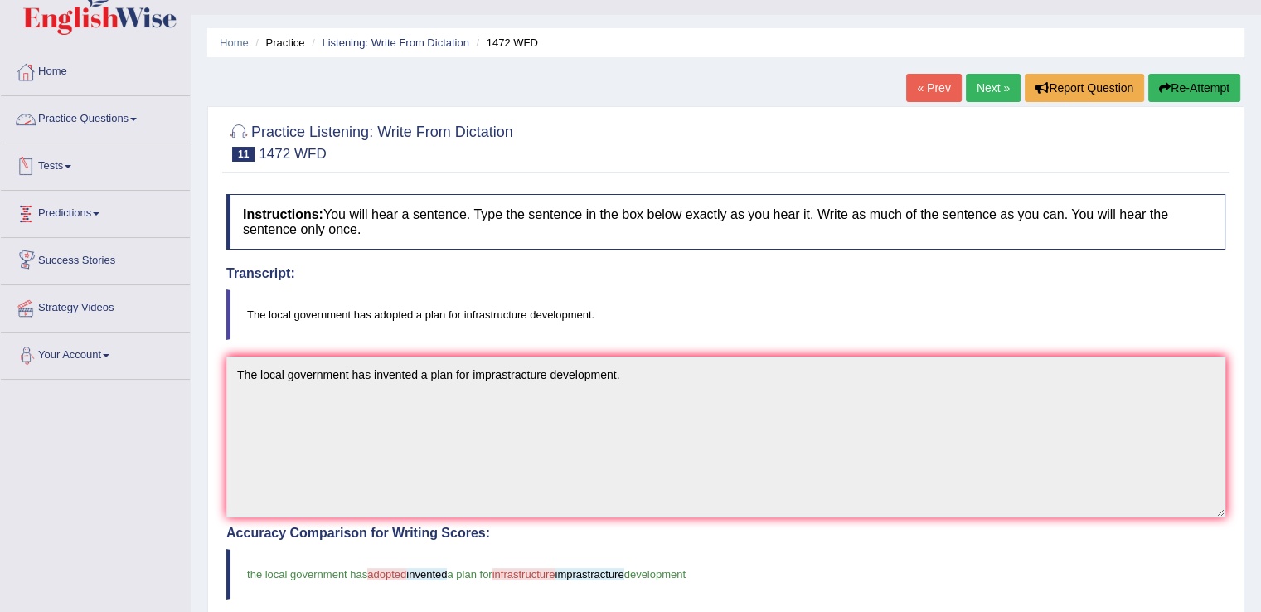
click at [129, 125] on link "Practice Questions" at bounding box center [95, 116] width 189 height 41
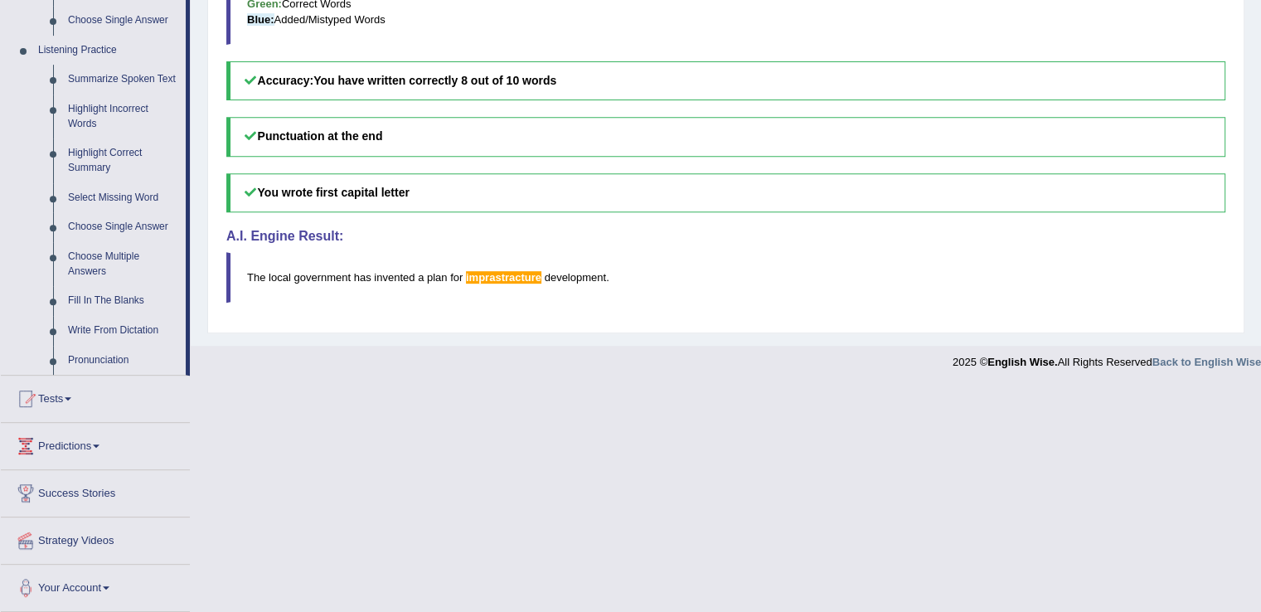
scroll to position [686, 0]
click at [109, 365] on link "Pronunciation" at bounding box center [123, 362] width 125 height 30
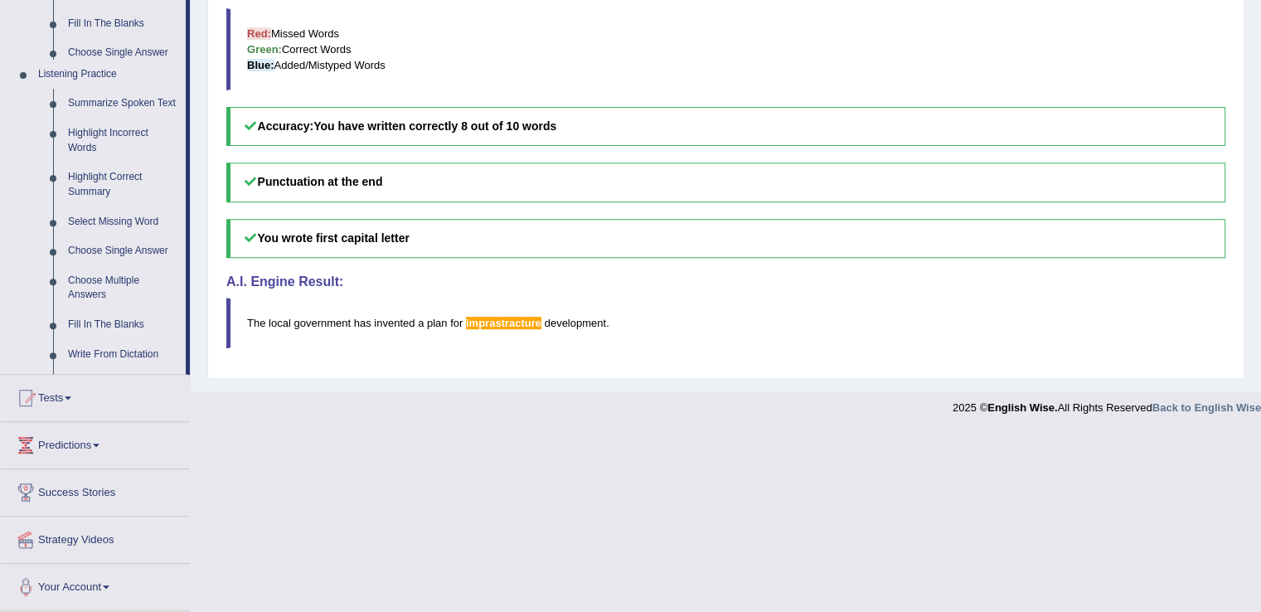
scroll to position [458, 0]
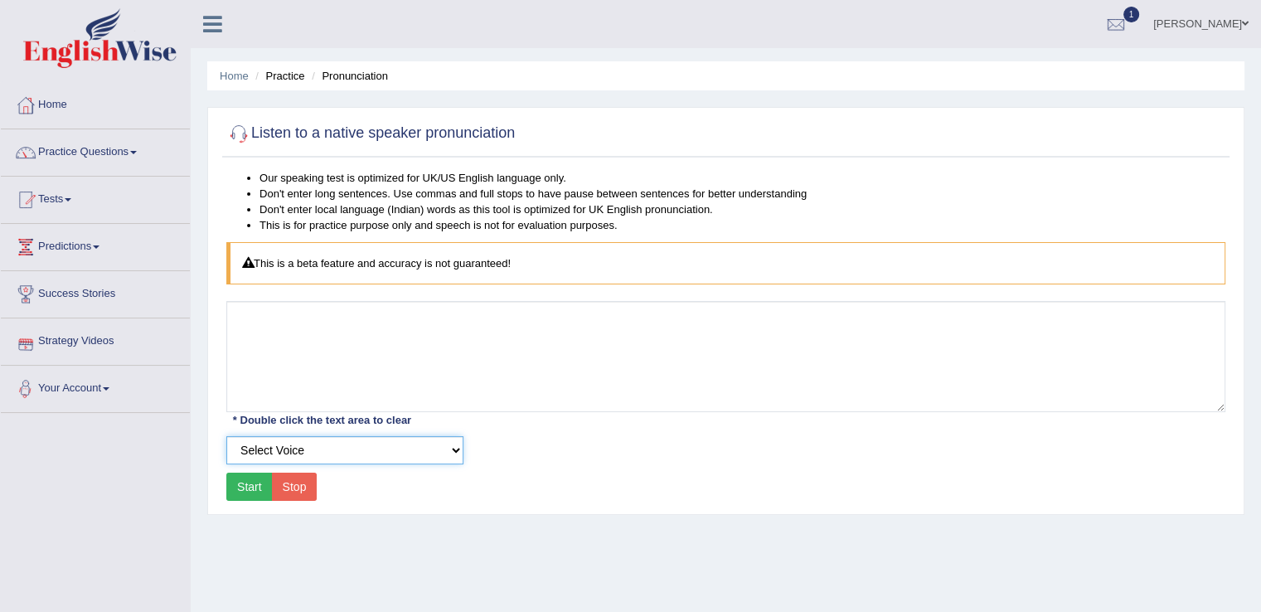
click at [301, 444] on select "Select Voice UK English [DEMOGRAPHIC_DATA] UK English [DEMOGRAPHIC_DATA]" at bounding box center [344, 450] width 237 height 28
click at [226, 436] on select "Select Voice UK English [DEMOGRAPHIC_DATA] UK English [DEMOGRAPHIC_DATA]" at bounding box center [344, 450] width 237 height 28
